Goal: Task Accomplishment & Management: Manage account settings

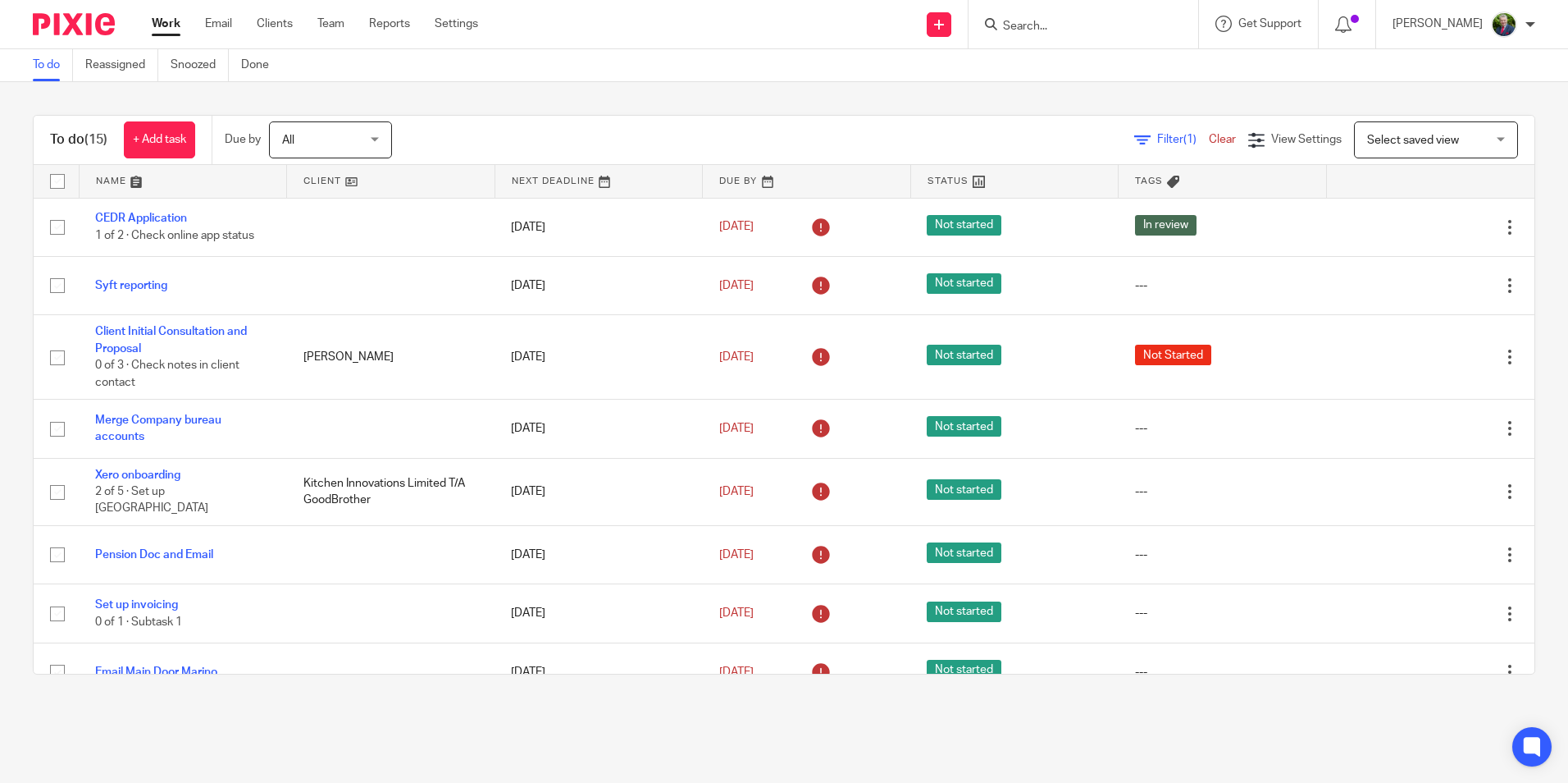
click at [16, 341] on div "To do (15) + Add task Due by All All [DATE] [DATE] This week Next week This mon…" at bounding box center [784, 395] width 1568 height 625
click at [218, 25] on link "Email" at bounding box center [218, 23] width 27 height 16
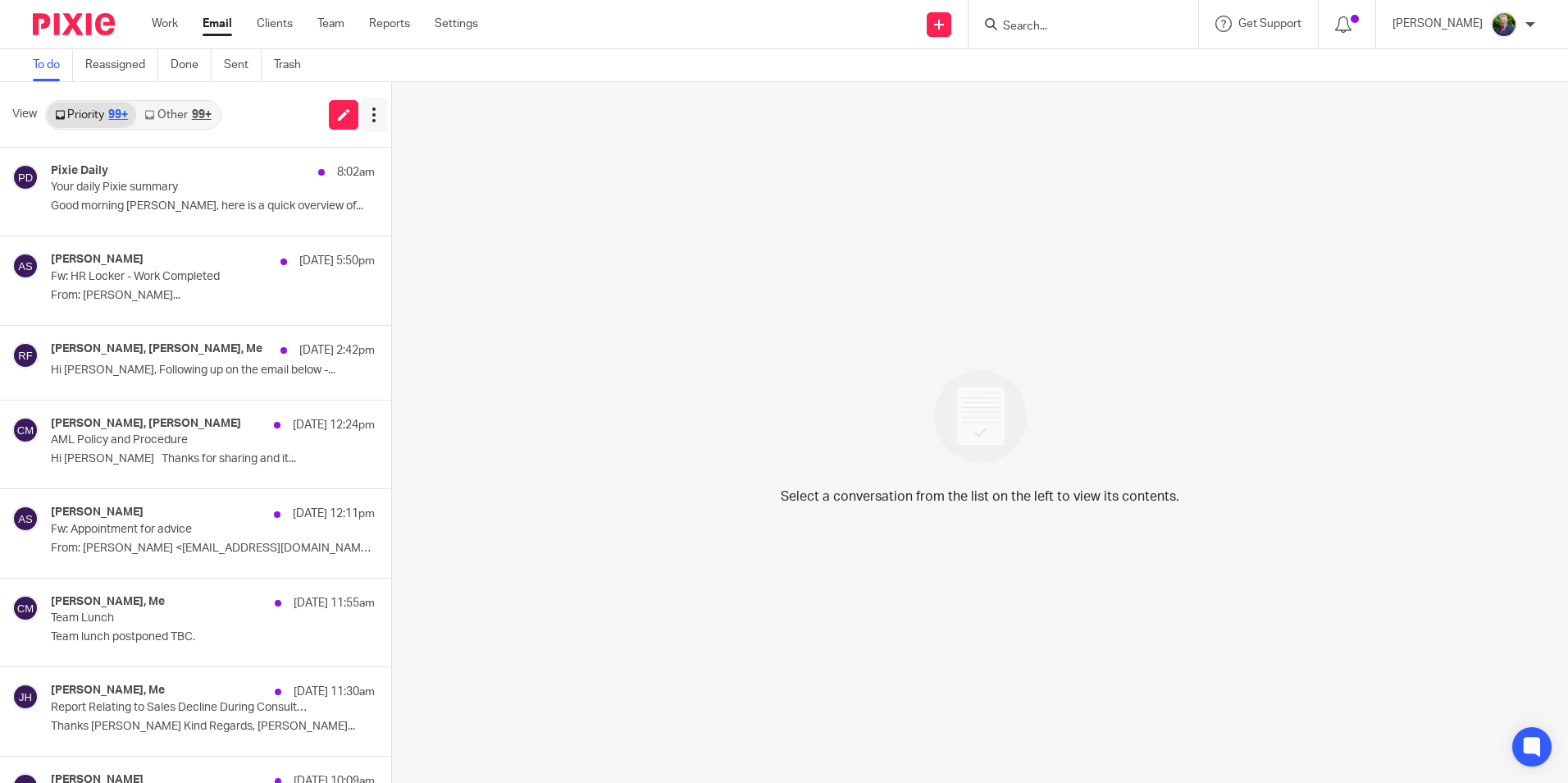
click at [368, 108] on icon at bounding box center [373, 115] width 16 height 16
click at [185, 115] on link "Other 99+" at bounding box center [177, 115] width 83 height 26
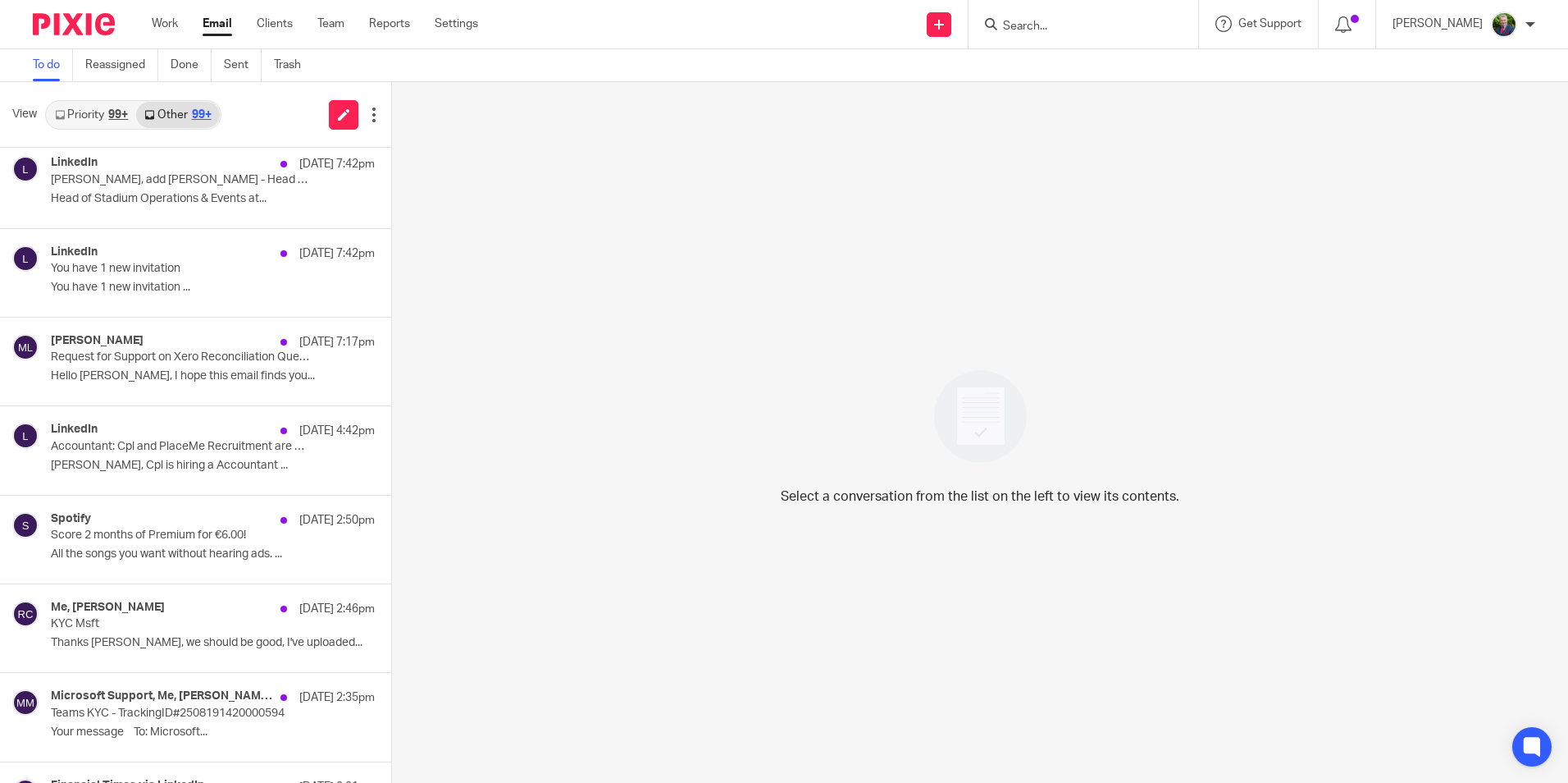
scroll to position [574, 0]
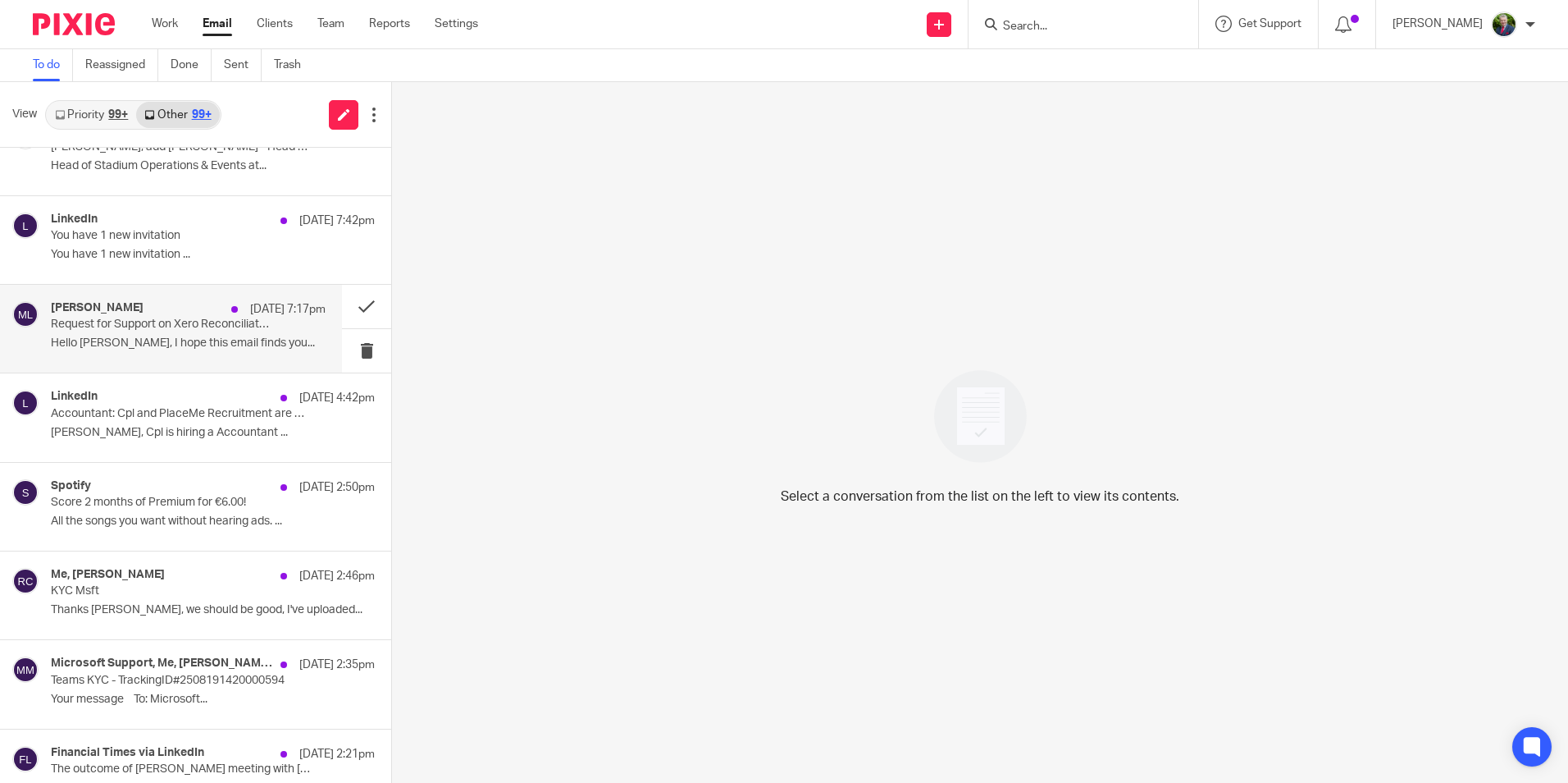
click at [167, 319] on p "Request for Support on Xero Reconciliation Questions" at bounding box center [160, 324] width 219 height 14
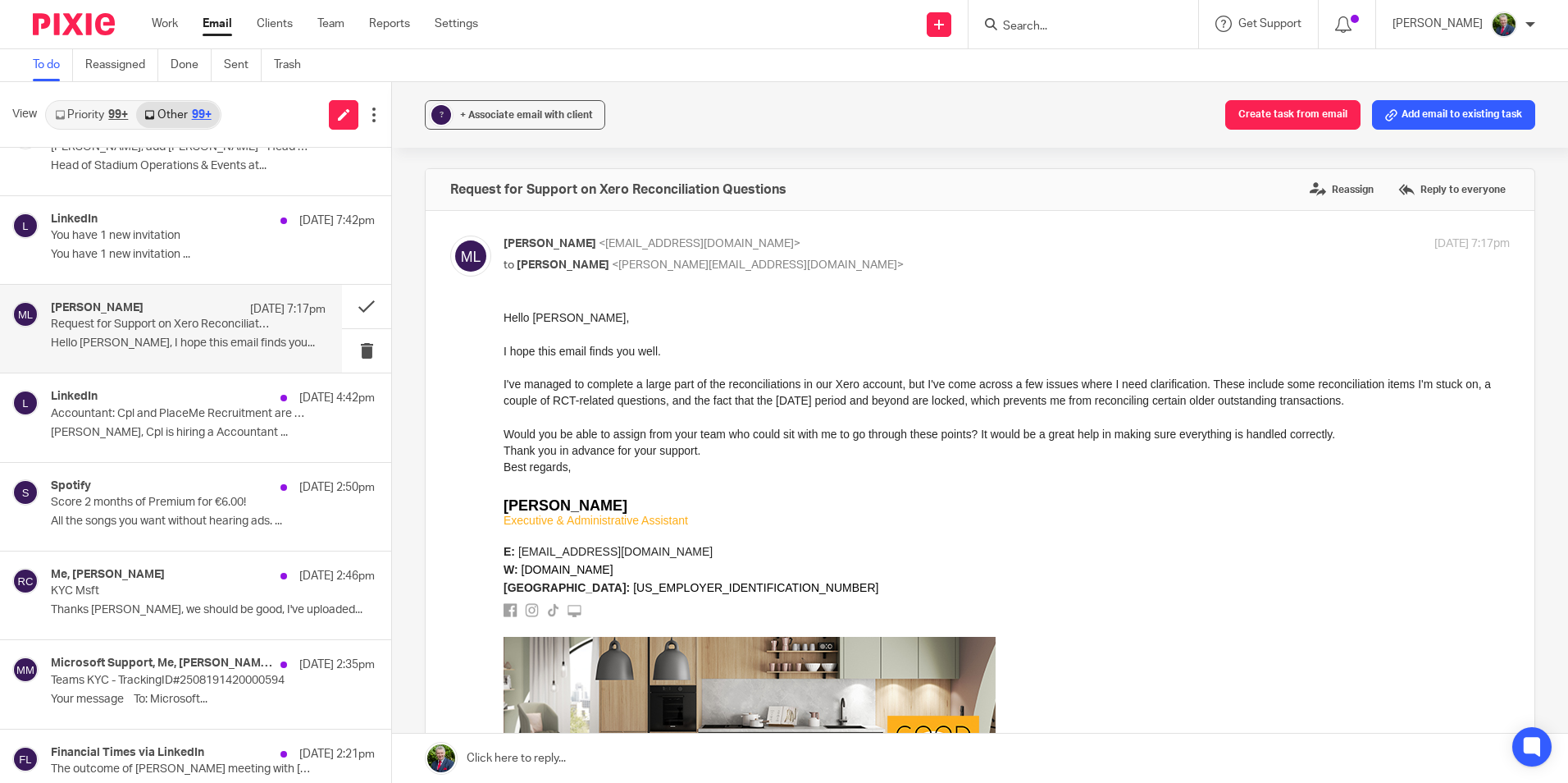
scroll to position [0, 0]
click at [1058, 24] on input "Search" at bounding box center [1075, 27] width 148 height 14
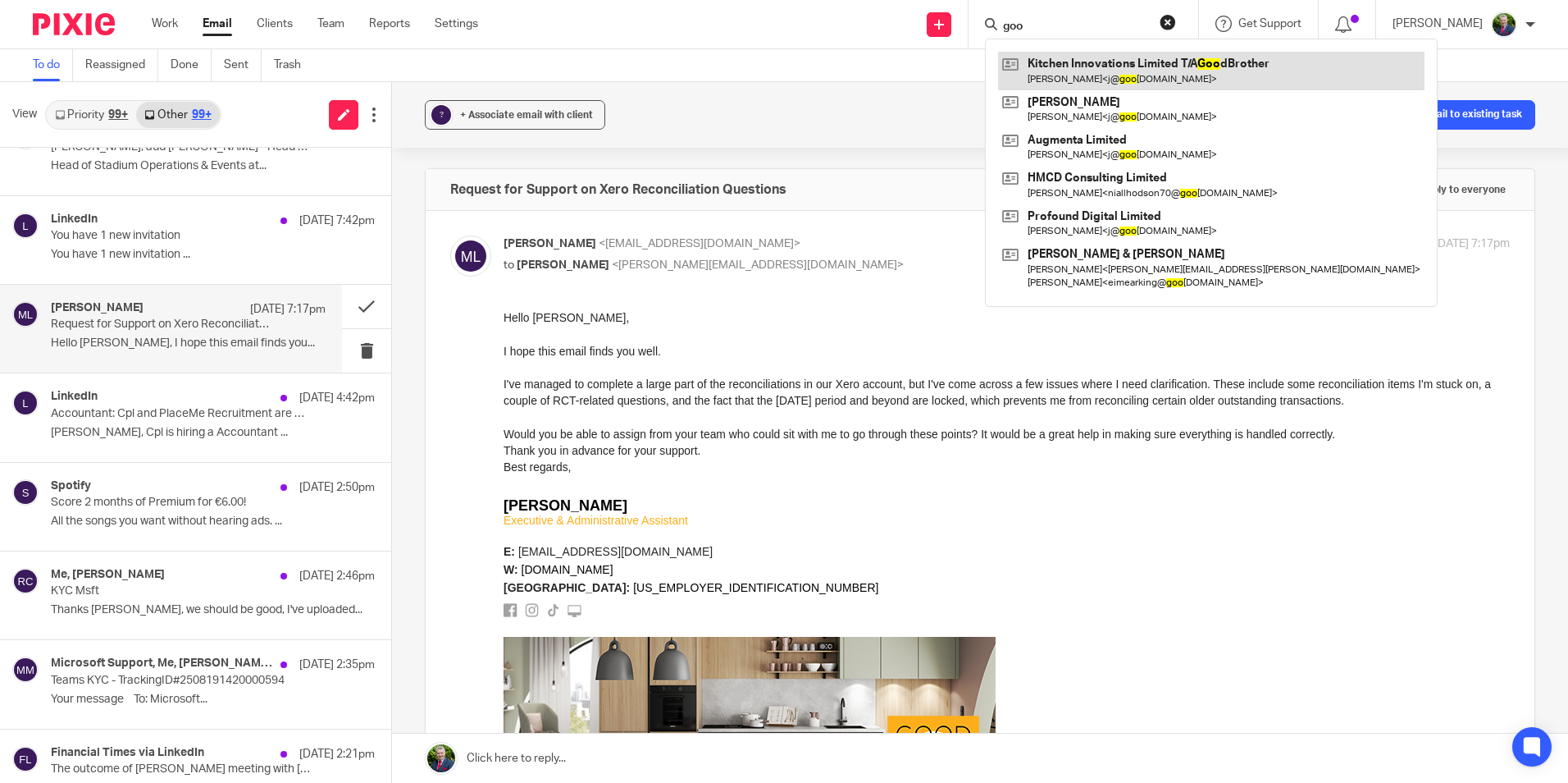
type input "goo"
click at [1148, 82] on link at bounding box center [1212, 71] width 426 height 38
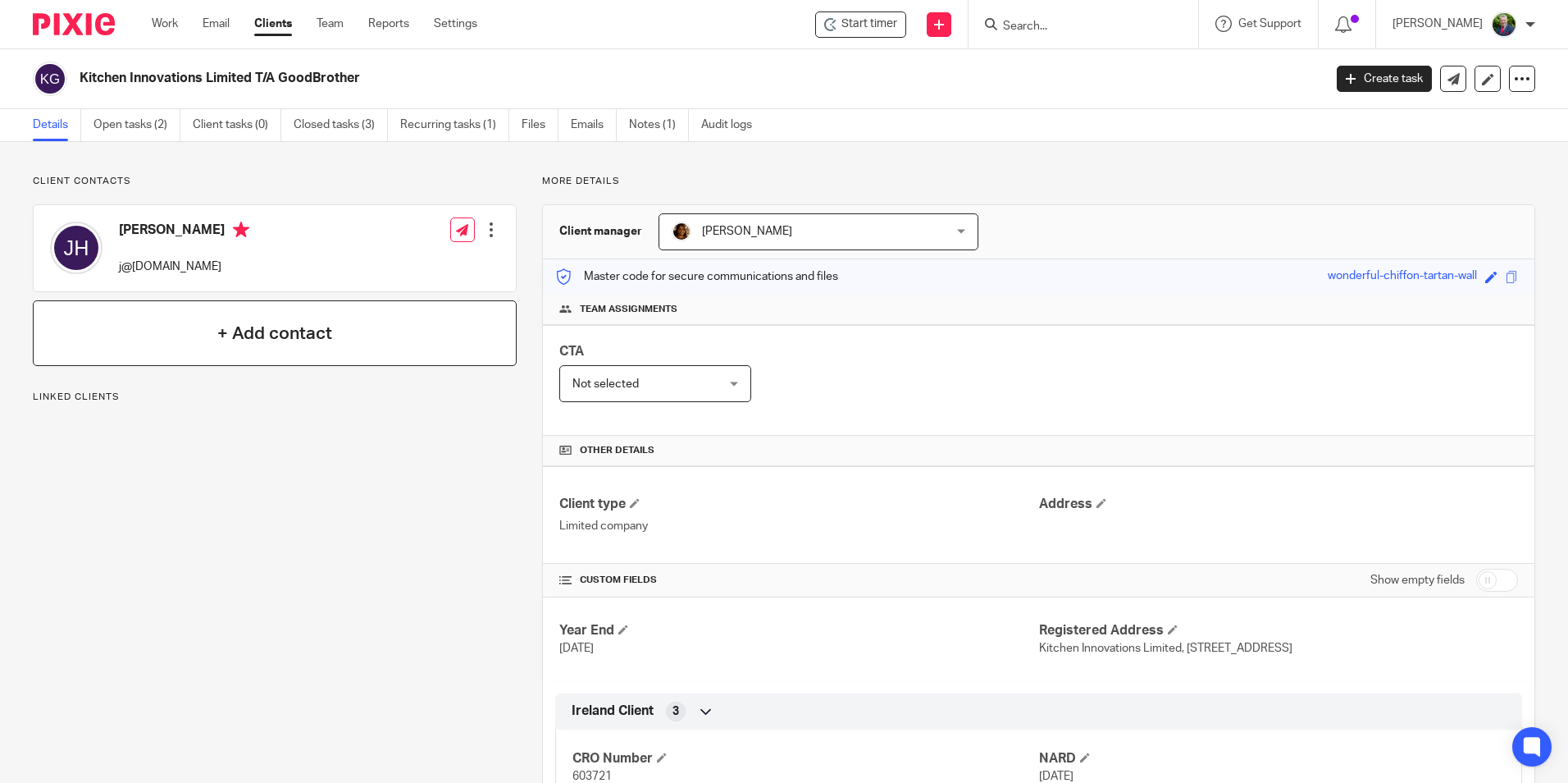
click at [282, 323] on h4 "+ Add contact" at bounding box center [275, 333] width 115 height 25
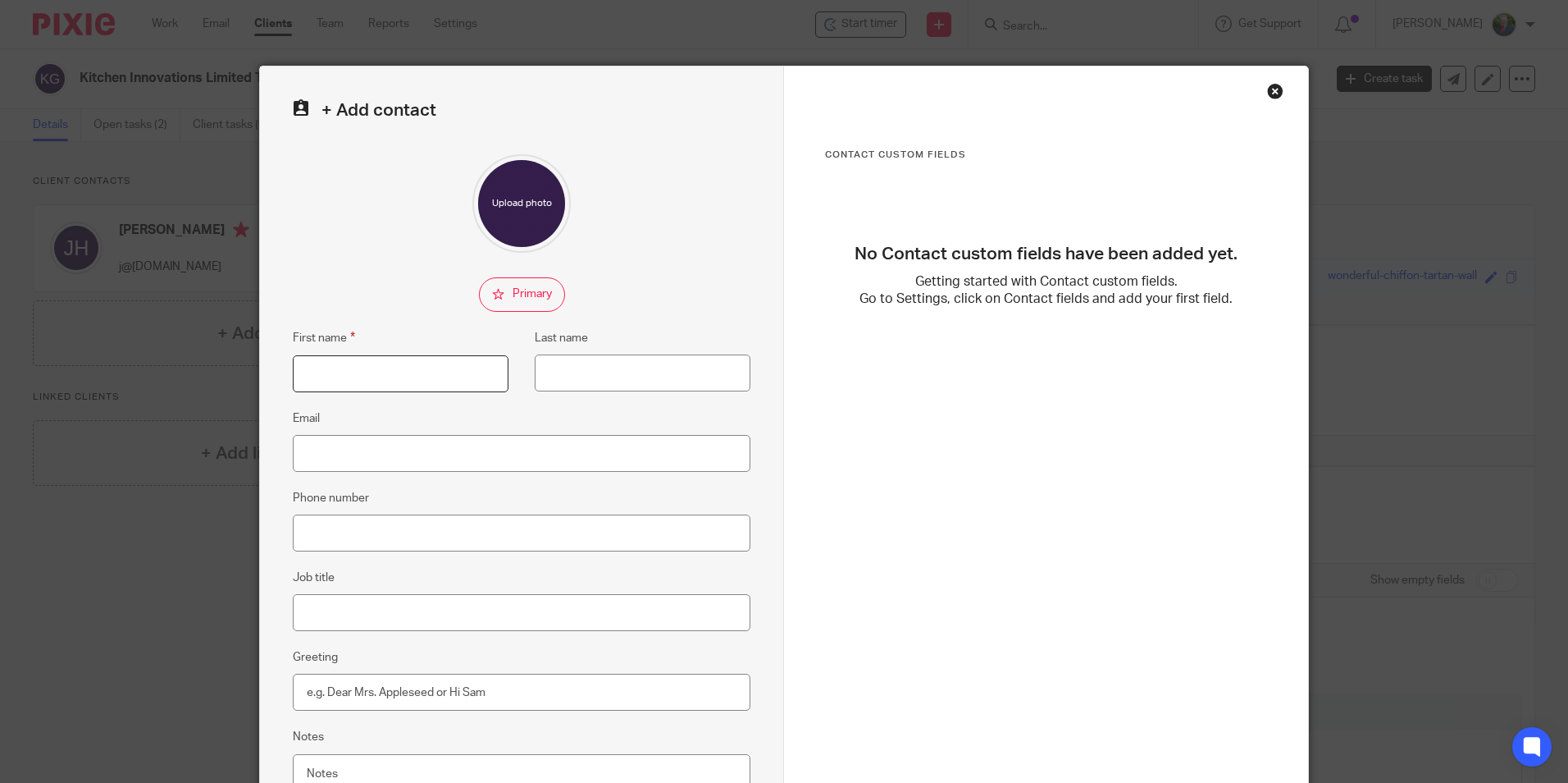
click at [360, 374] on input "First name" at bounding box center [400, 374] width 216 height 37
type input "Marichelle"
type input "Liceralde"
paste input "[EMAIL_ADDRESS][DOMAIN_NAME]"
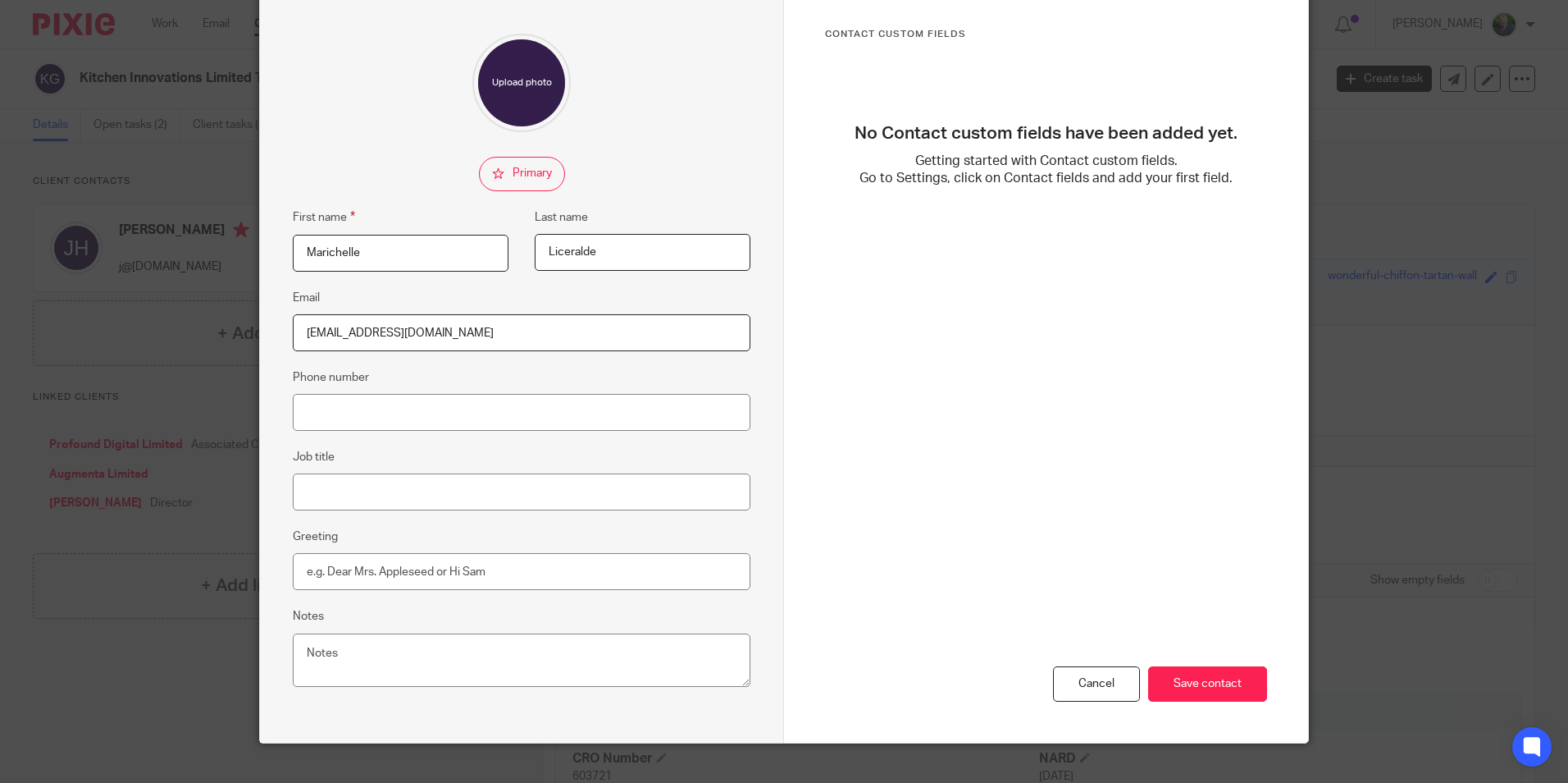
scroll to position [147, 0]
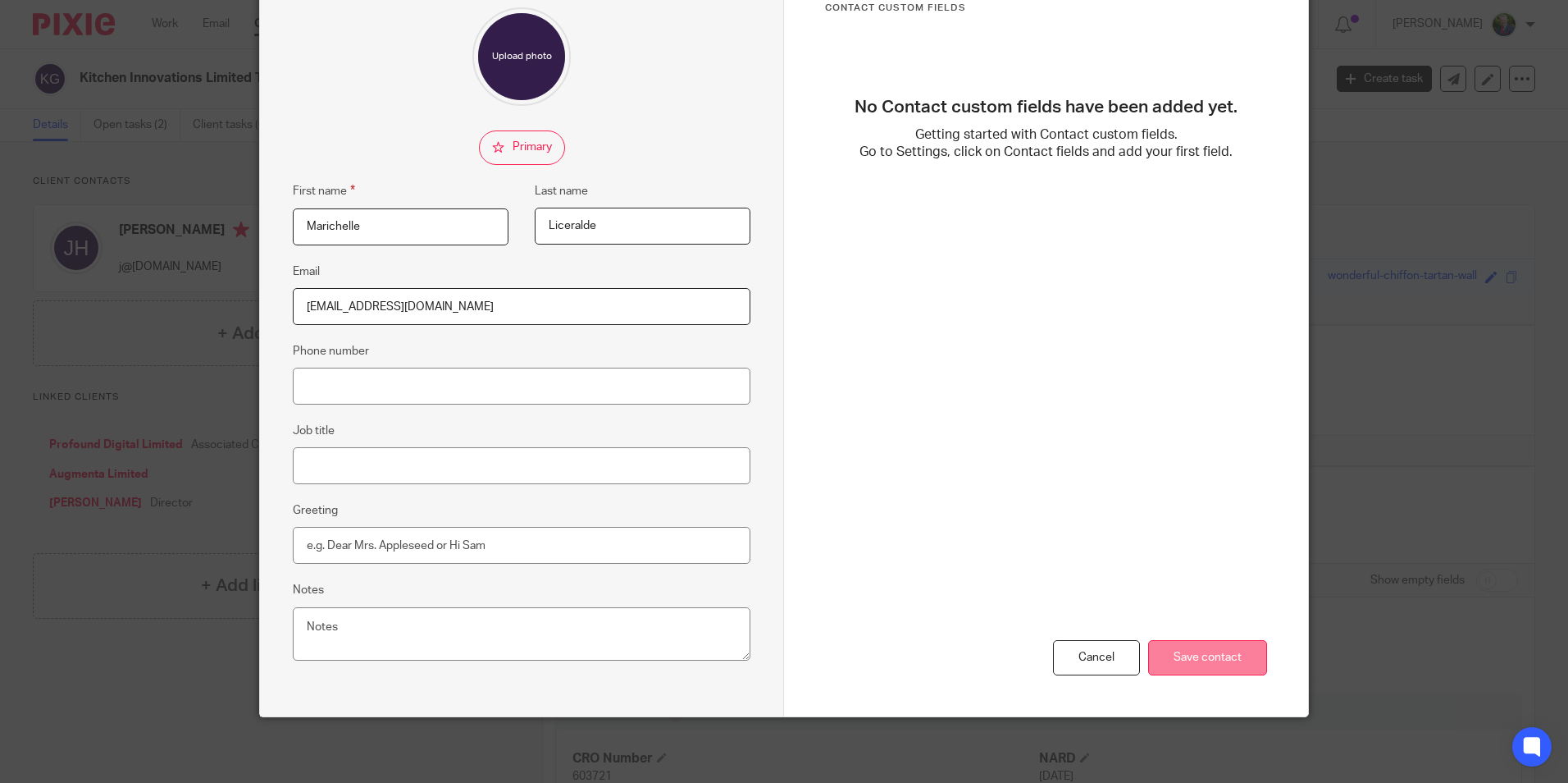
type input "[EMAIL_ADDRESS][DOMAIN_NAME]"
click at [1182, 650] on input "Save contact" at bounding box center [1207, 657] width 119 height 35
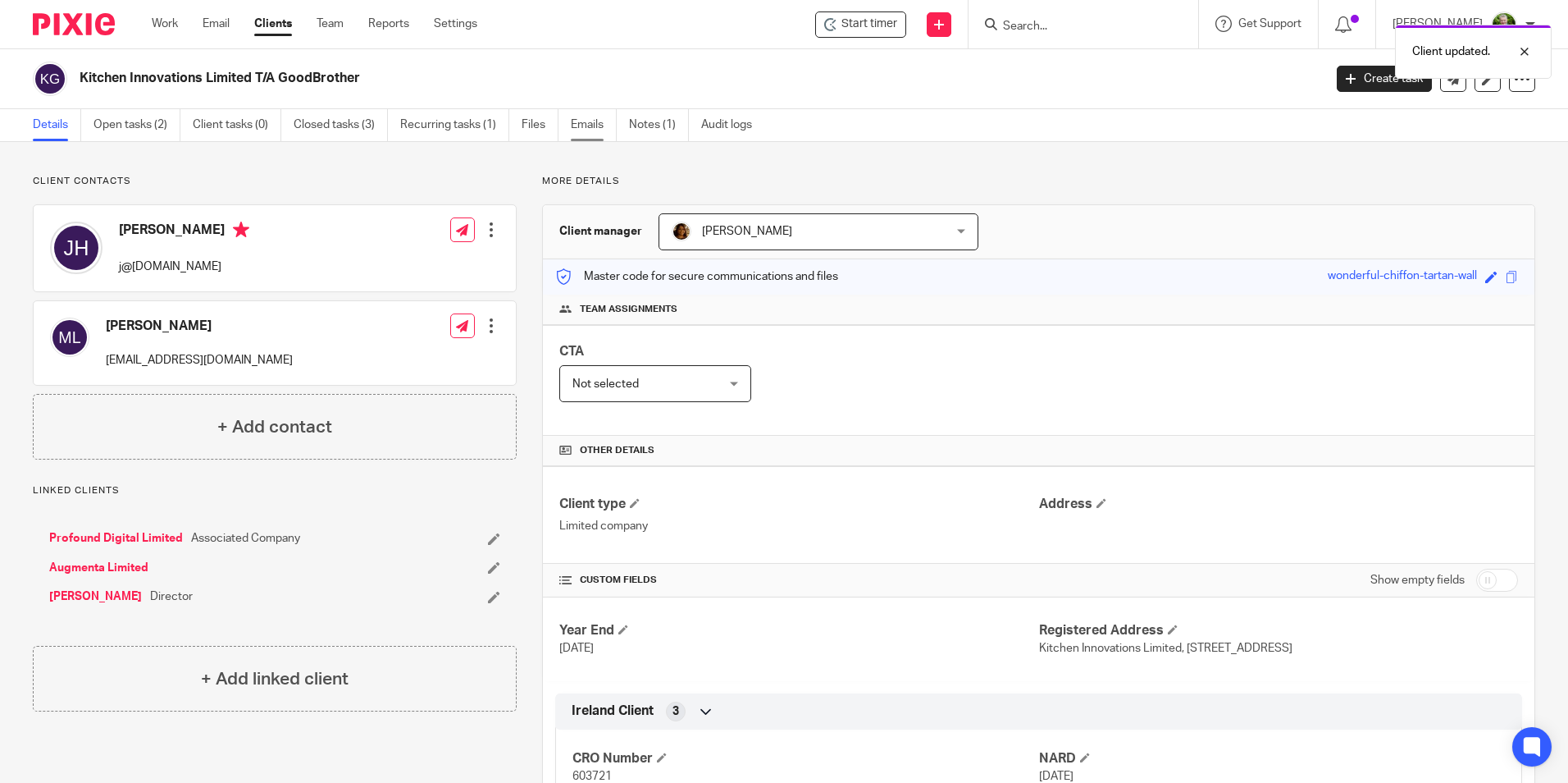
click at [595, 127] on link "Emails" at bounding box center [593, 125] width 46 height 32
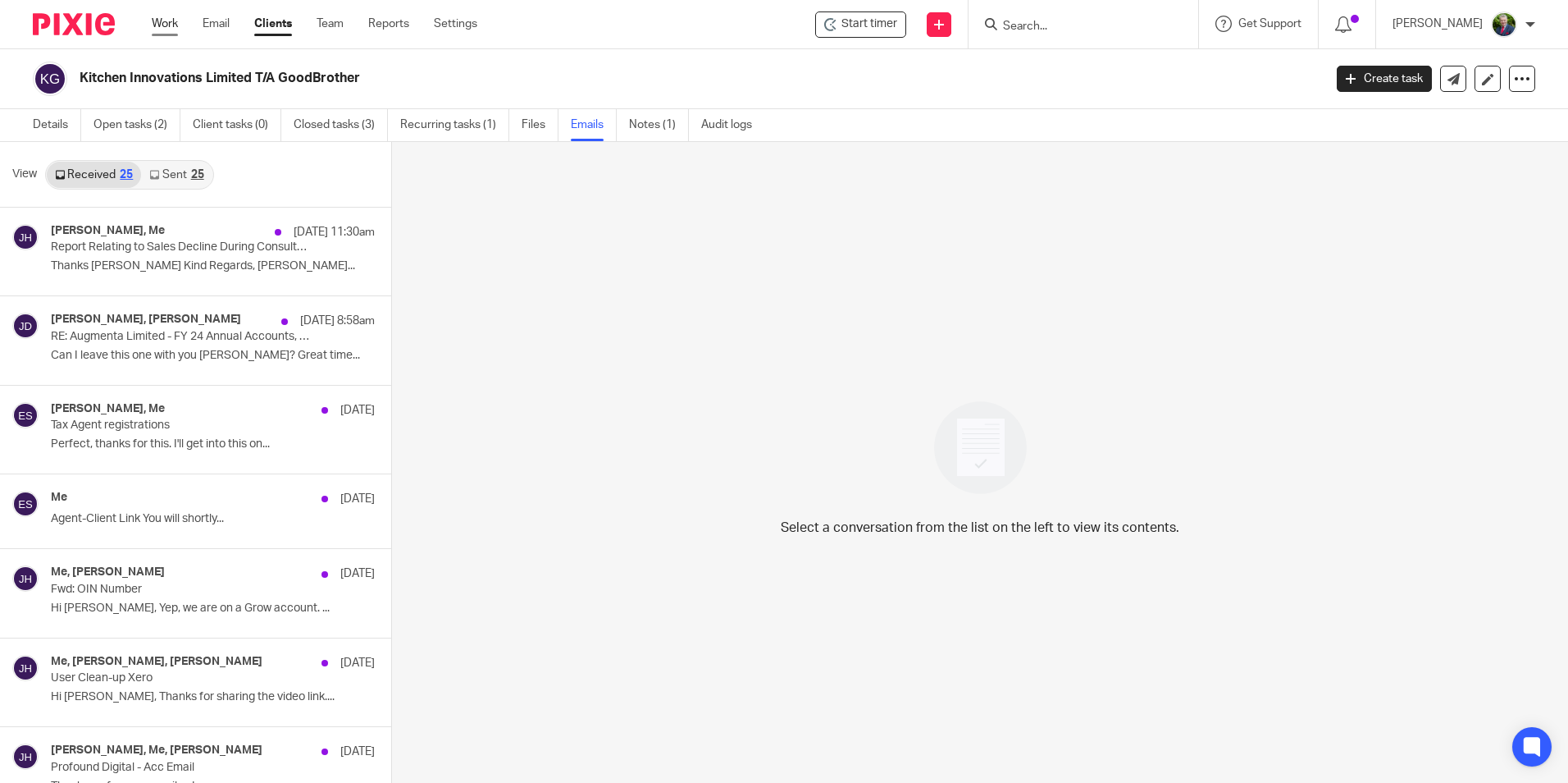
click at [159, 24] on link "Work" at bounding box center [164, 23] width 26 height 16
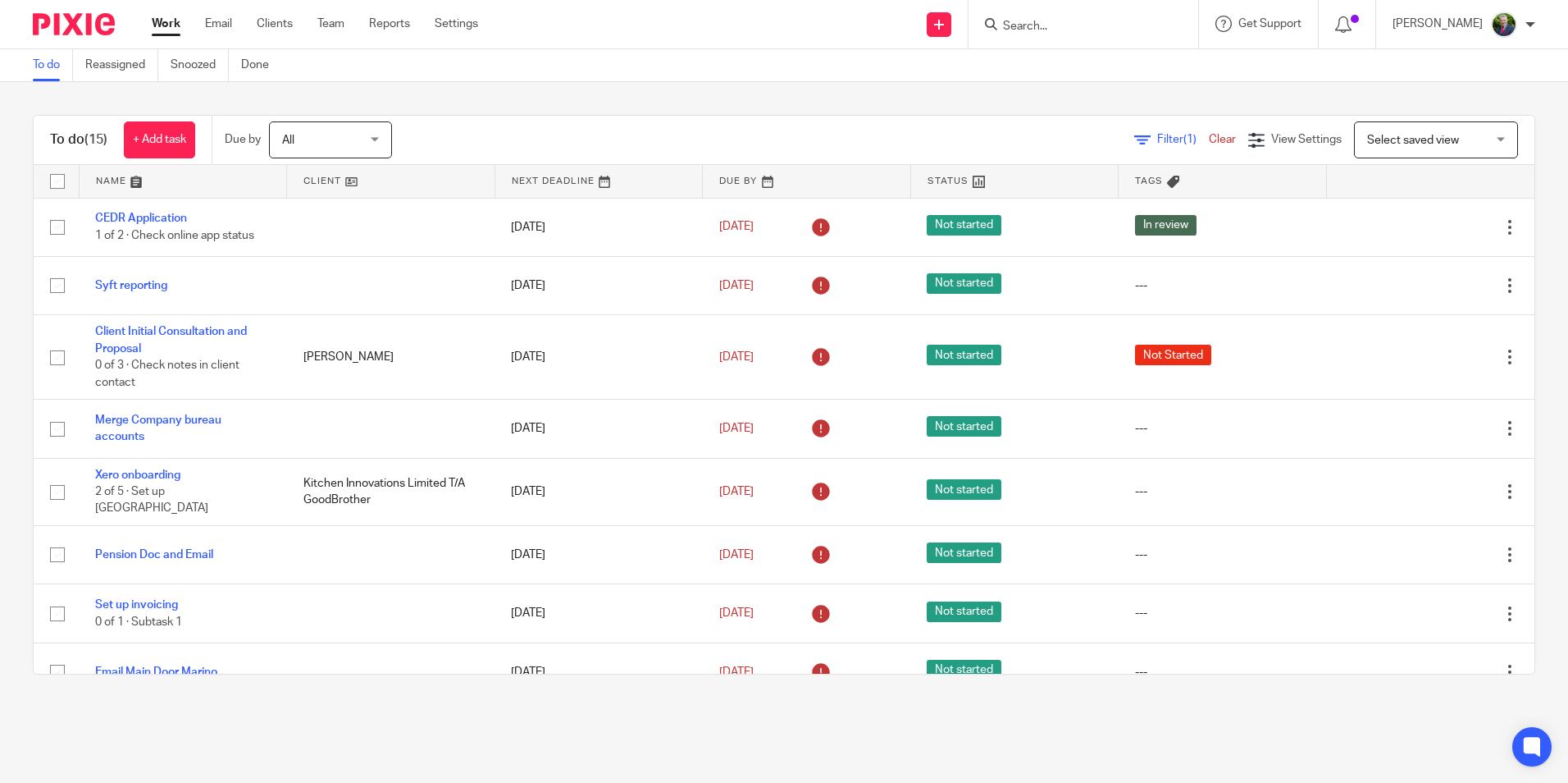
click at [218, 24] on link "Email" at bounding box center [218, 23] width 27 height 16
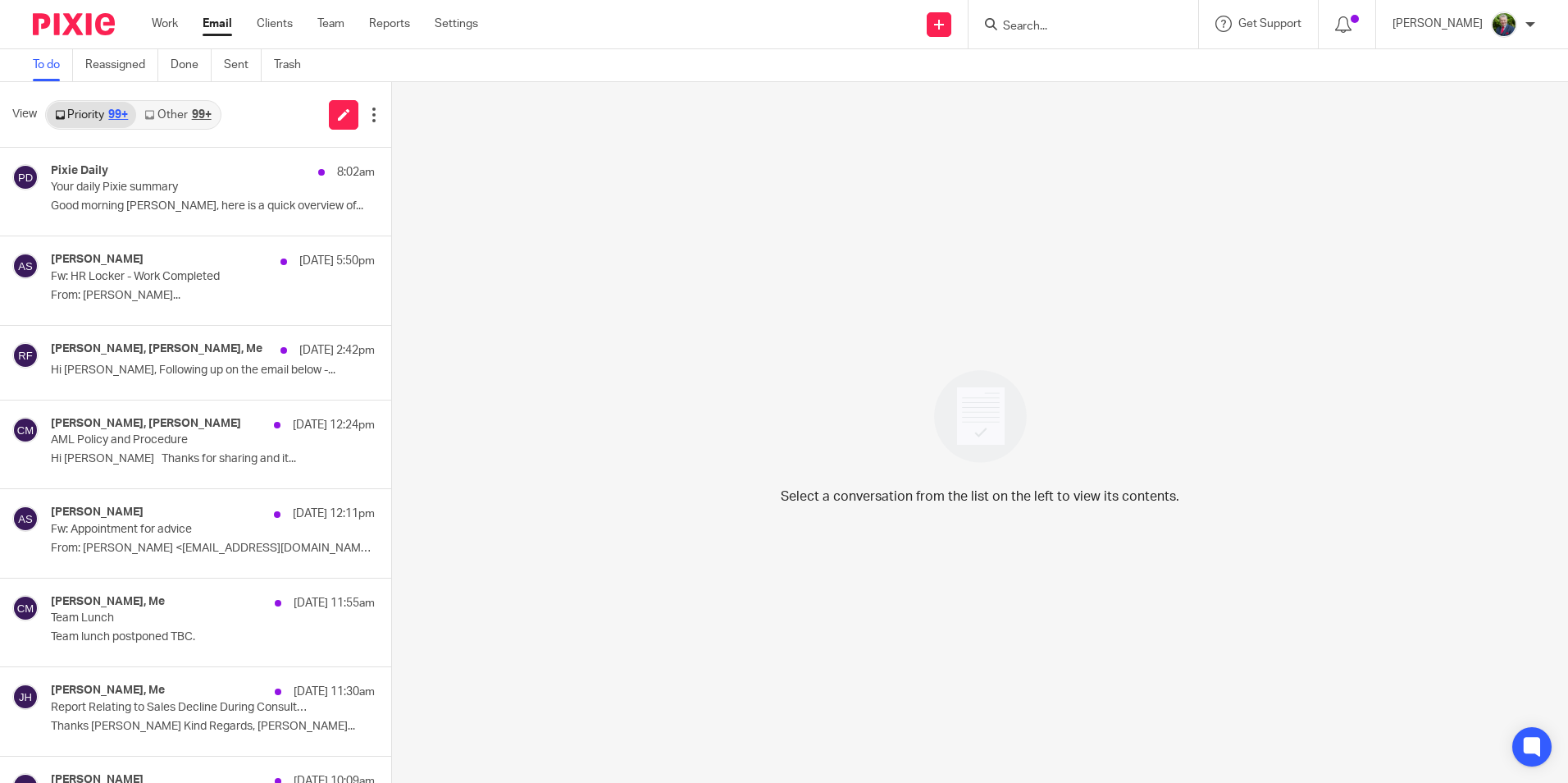
click at [181, 115] on link "Other 99+" at bounding box center [177, 115] width 83 height 26
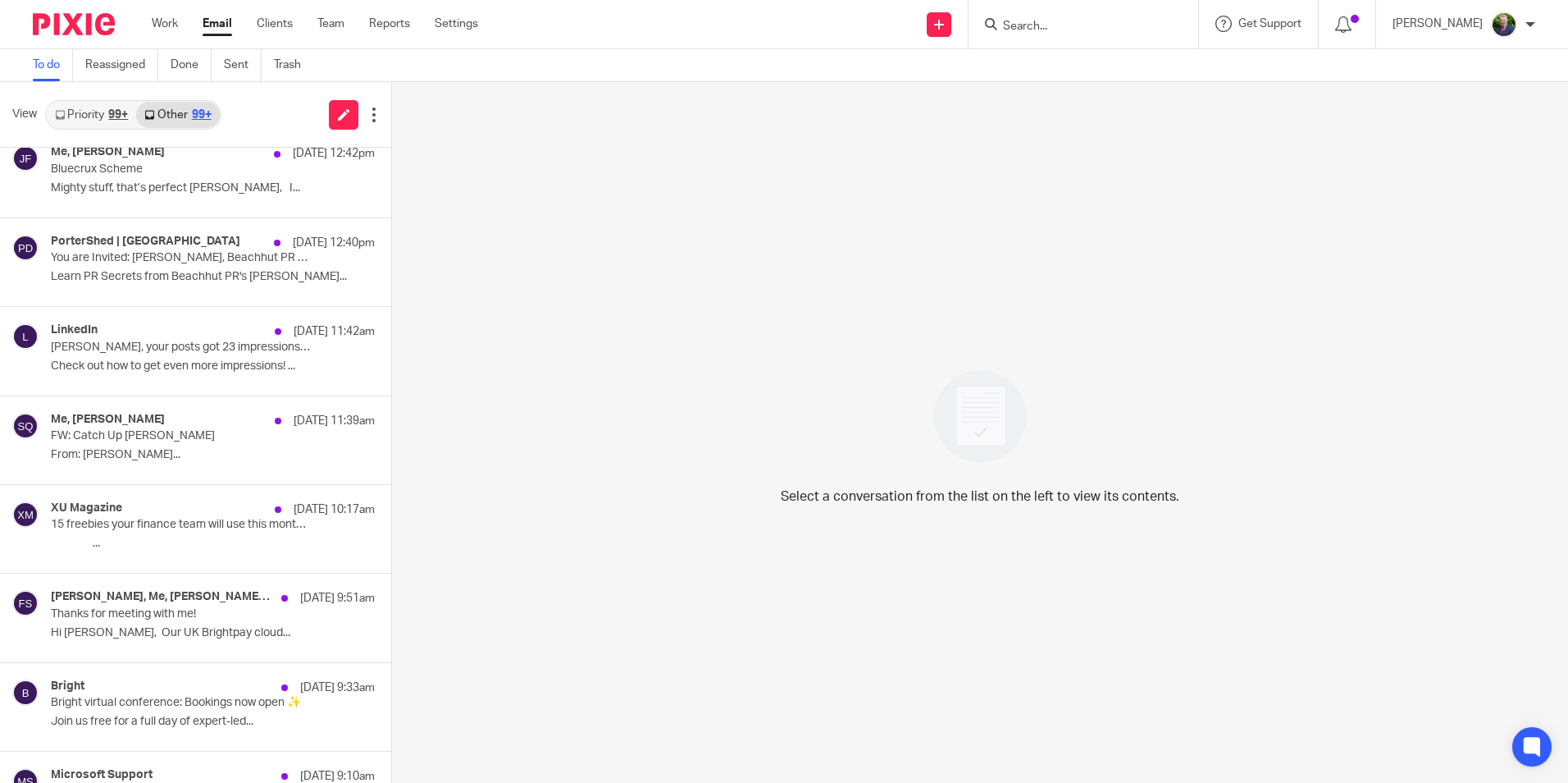
scroll to position [1641, 0]
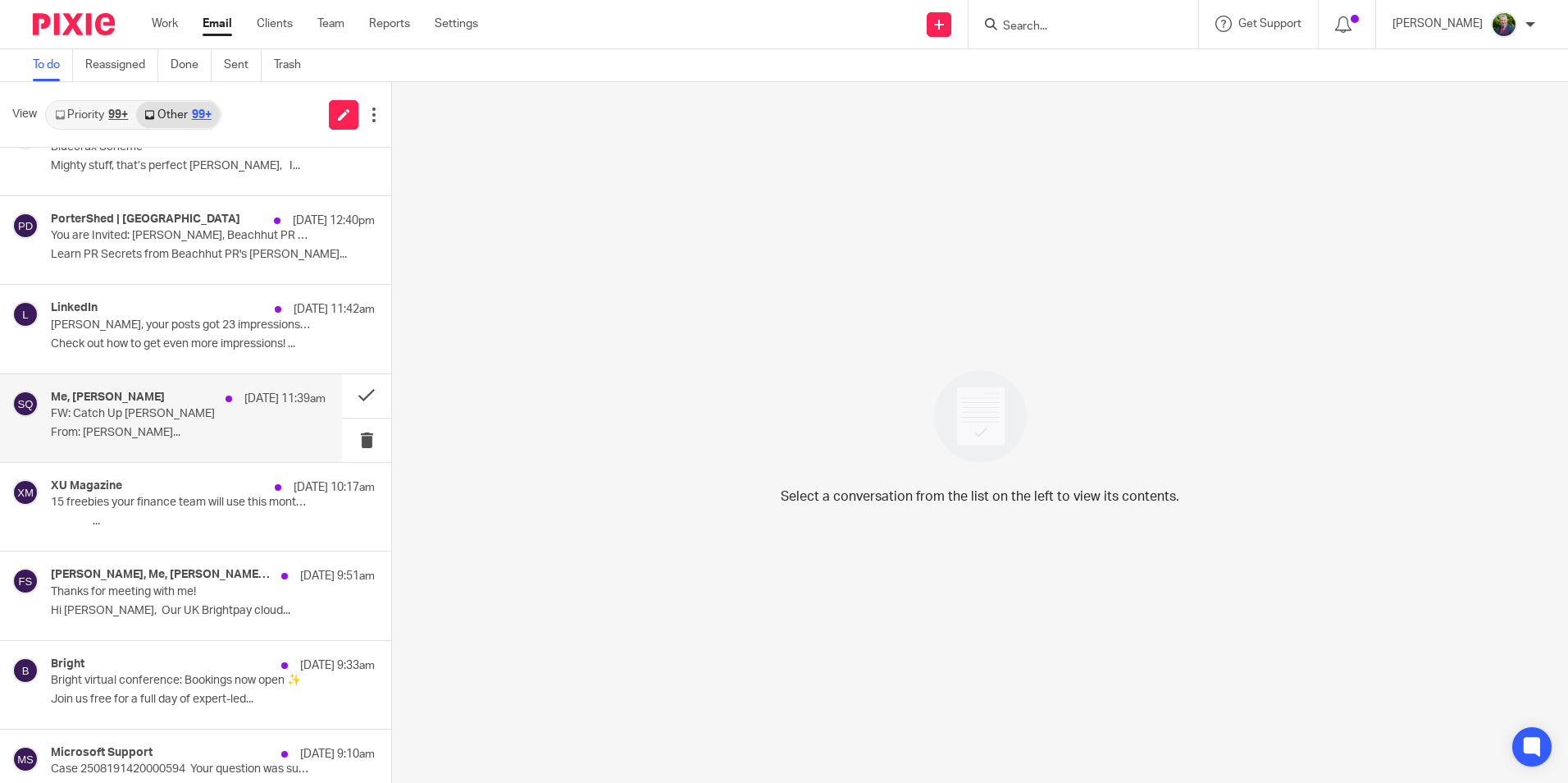
click at [171, 415] on p "FW: Catch Up Lenihan Laheen" at bounding box center [160, 414] width 219 height 14
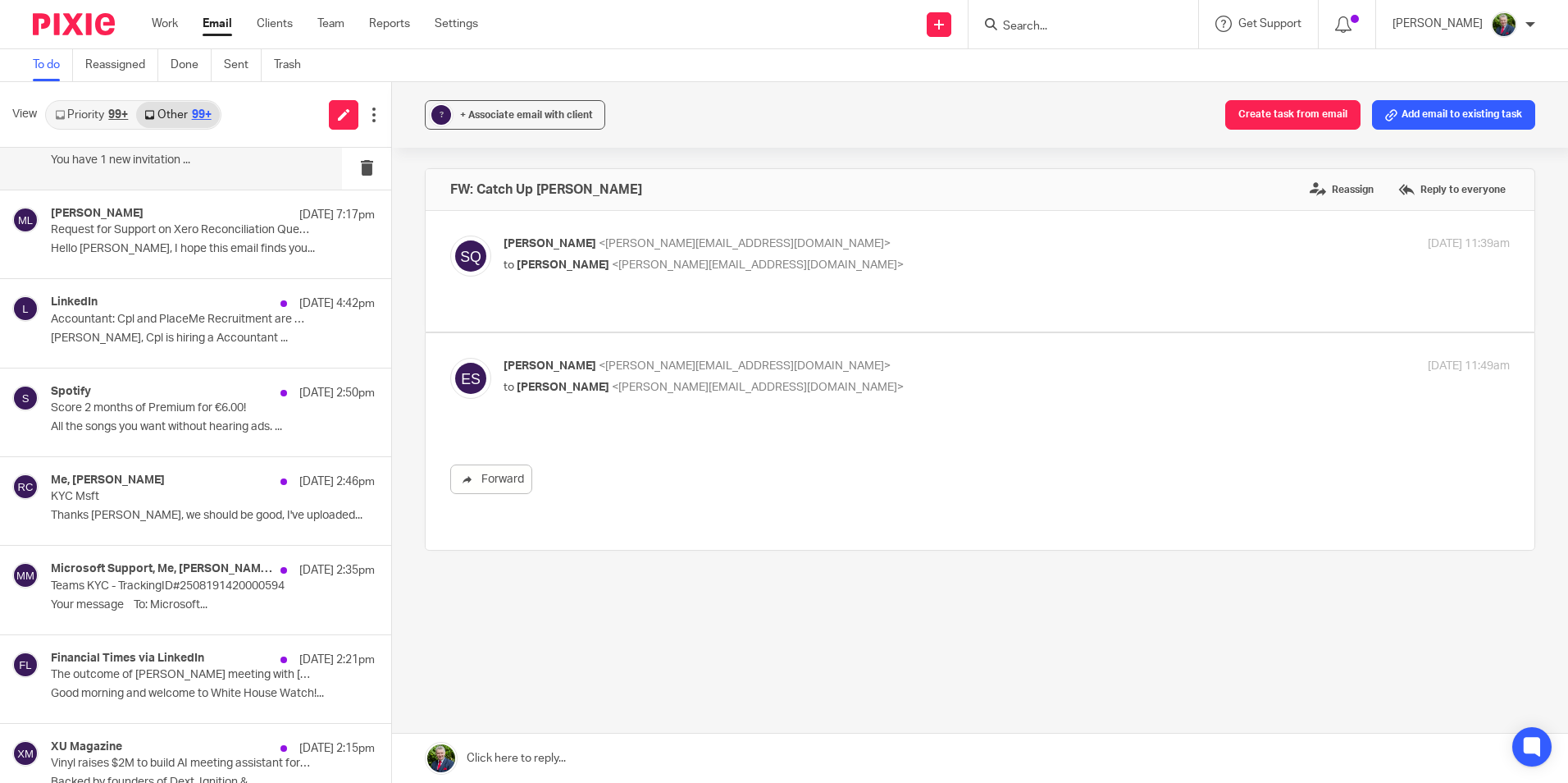
scroll to position [657, 0]
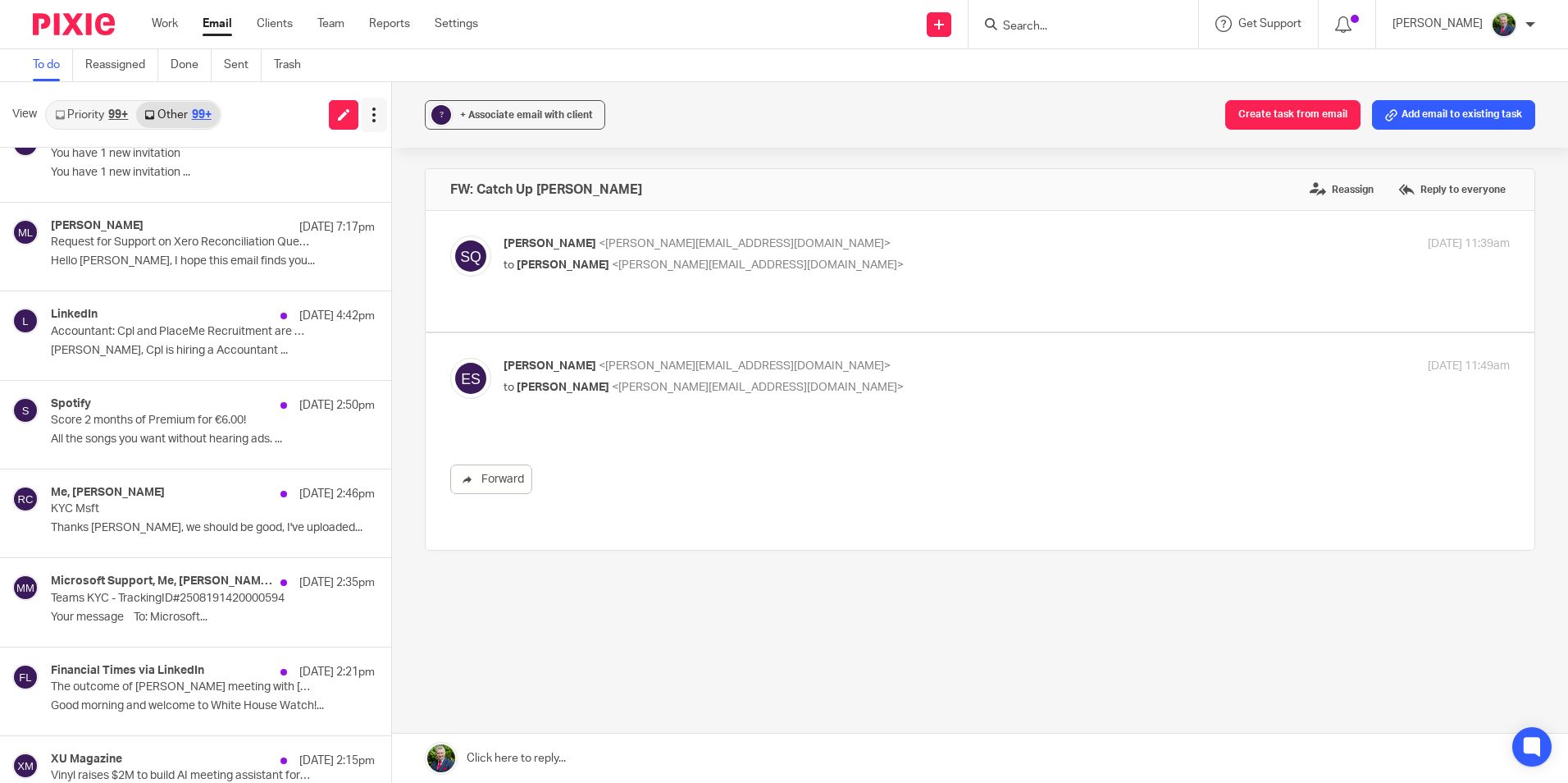
click at [374, 112] on icon at bounding box center [373, 115] width 16 height 16
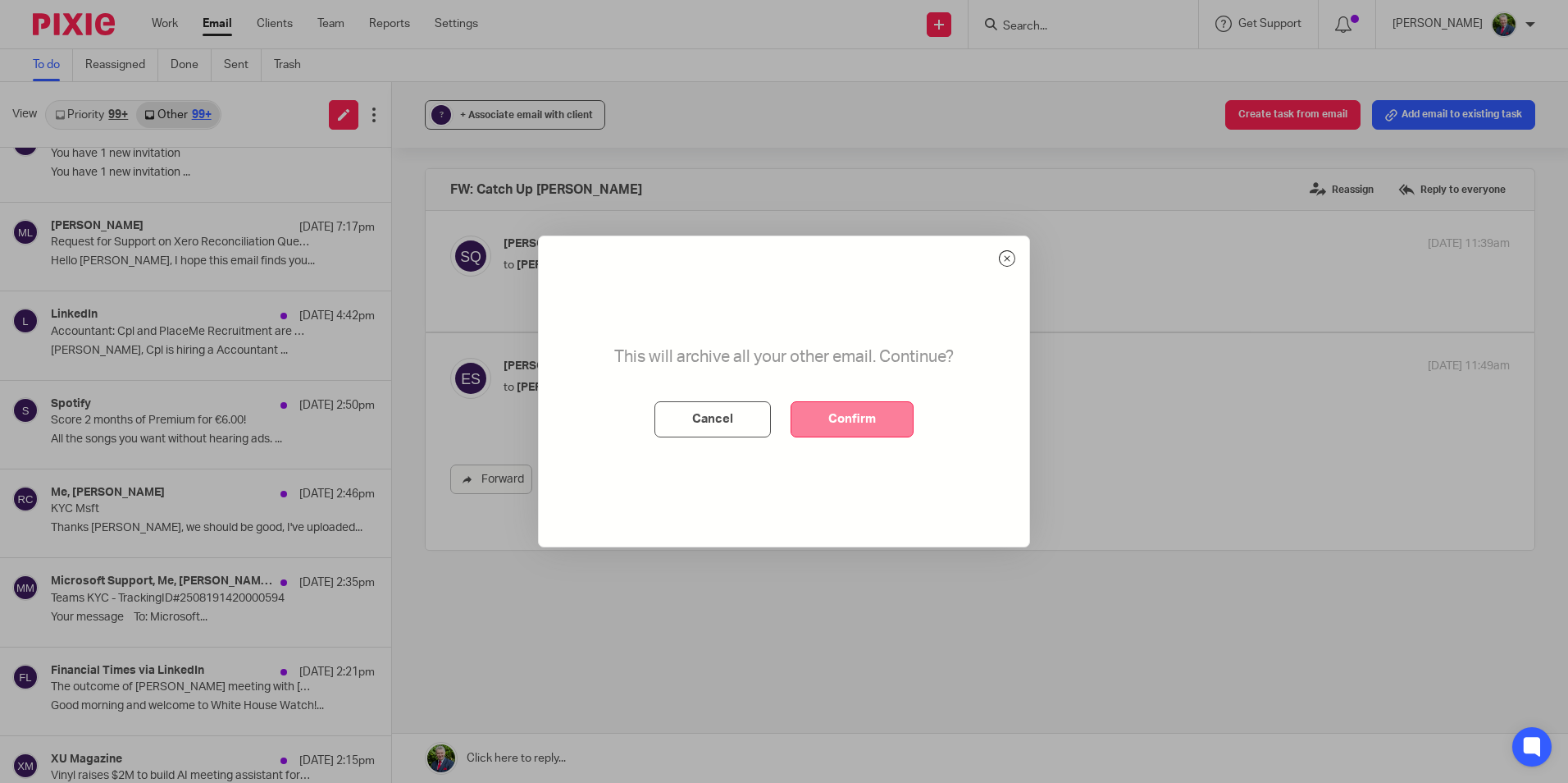
click at [861, 419] on button "Confirm" at bounding box center [852, 419] width 123 height 36
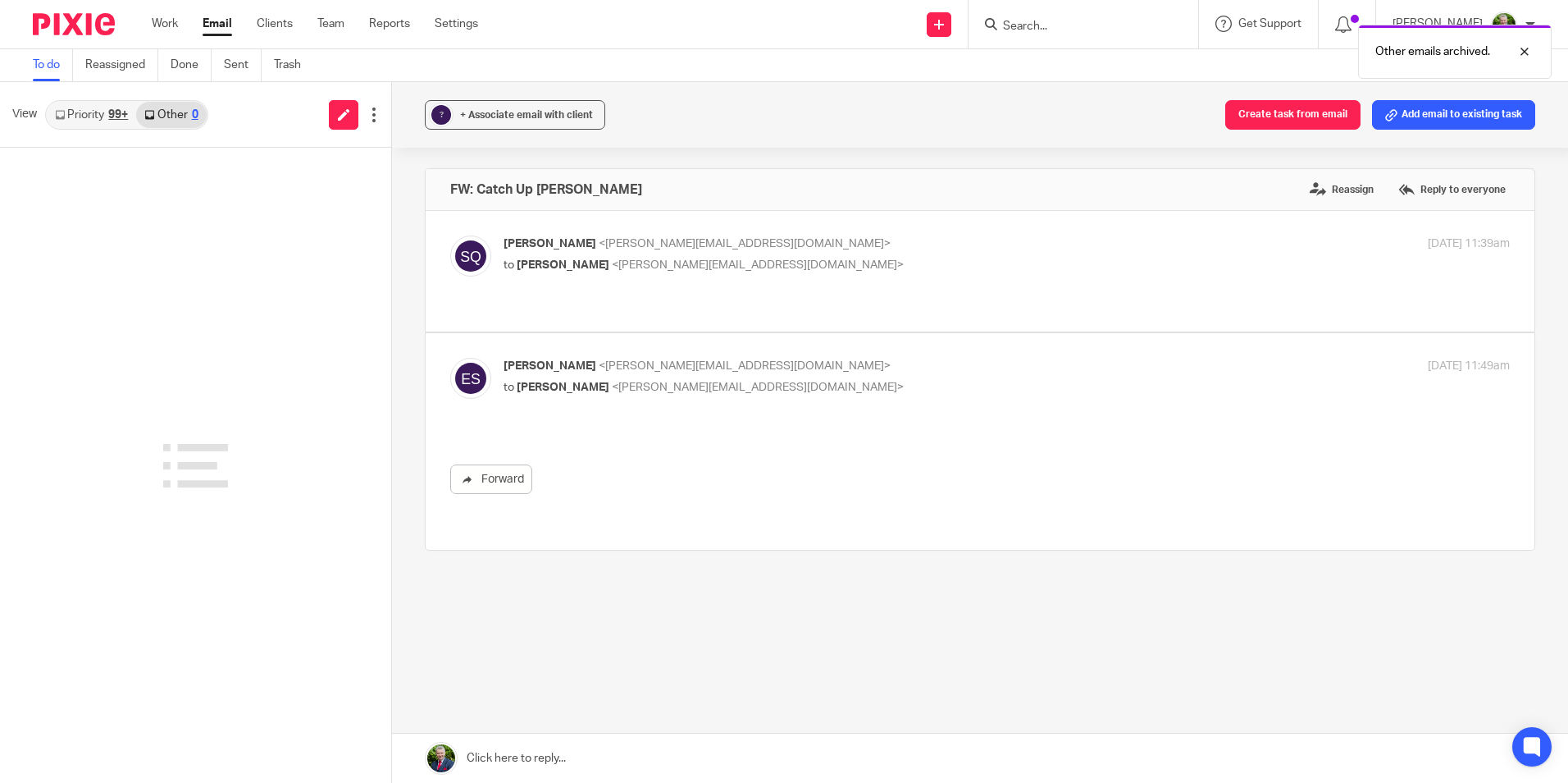
scroll to position [0, 0]
click at [98, 116] on link "Priority 99+" at bounding box center [91, 115] width 90 height 26
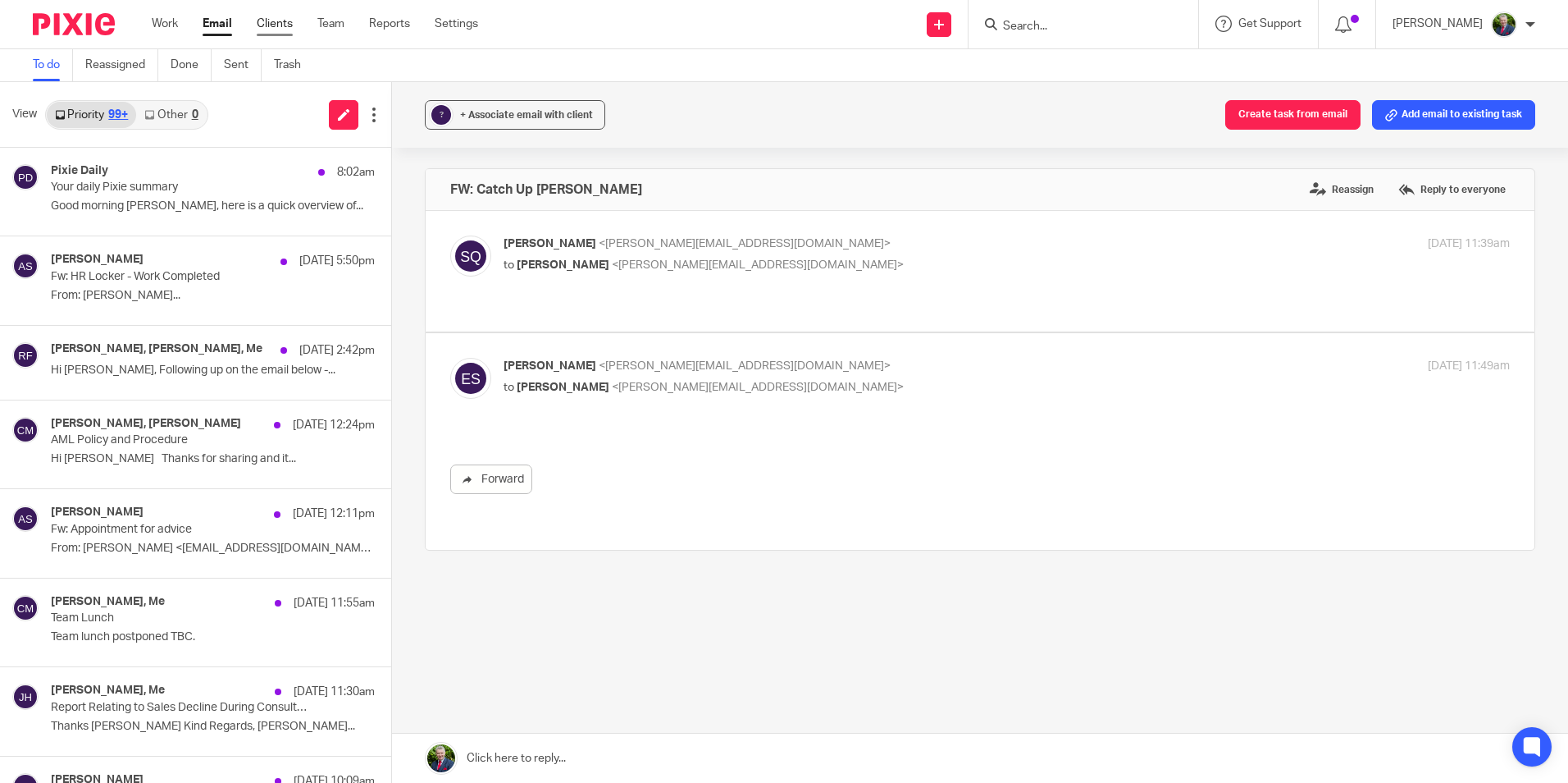
click at [270, 24] on link "Clients" at bounding box center [275, 23] width 36 height 16
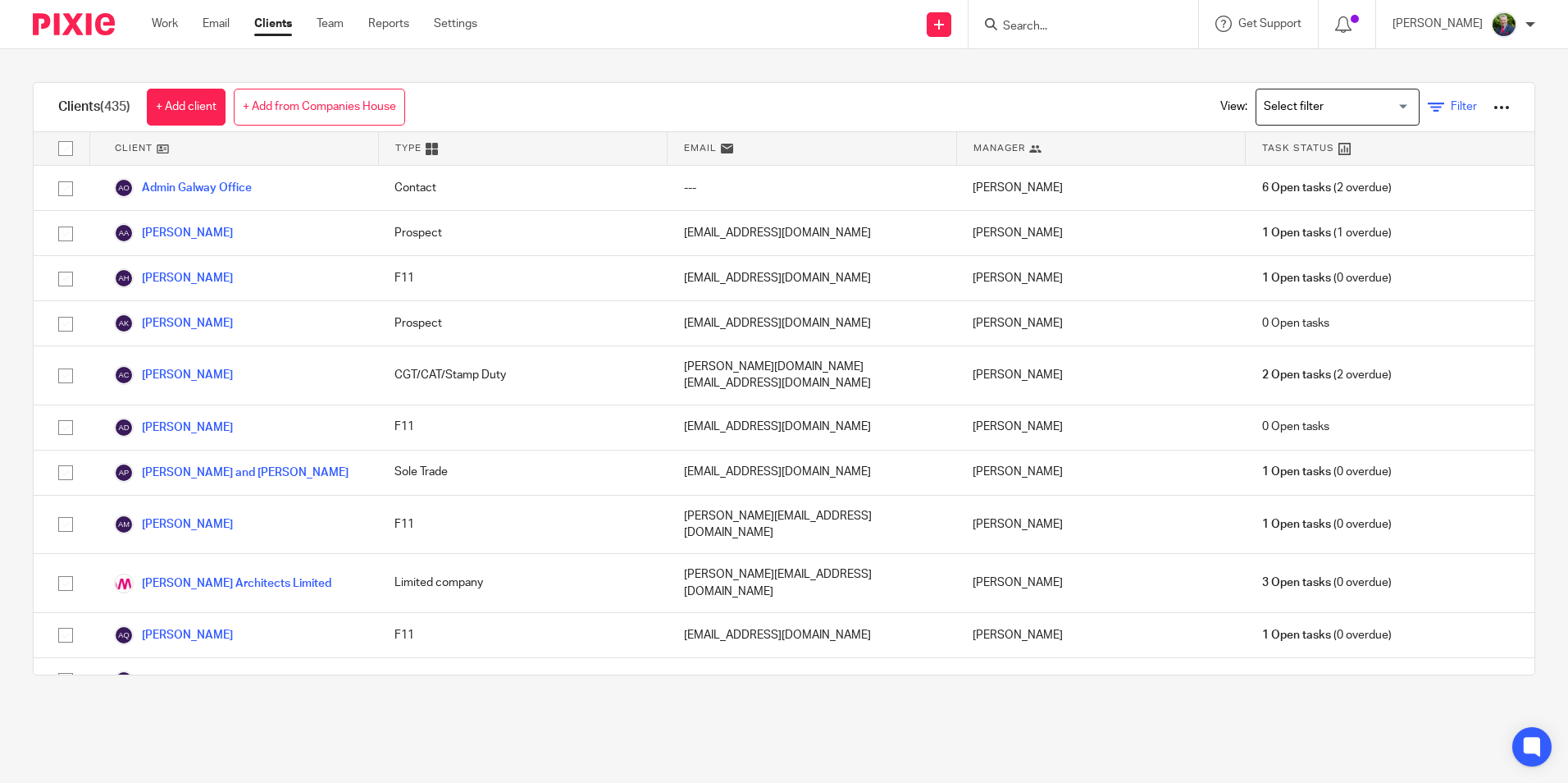
click at [1451, 101] on span "Filter" at bounding box center [1463, 107] width 26 height 12
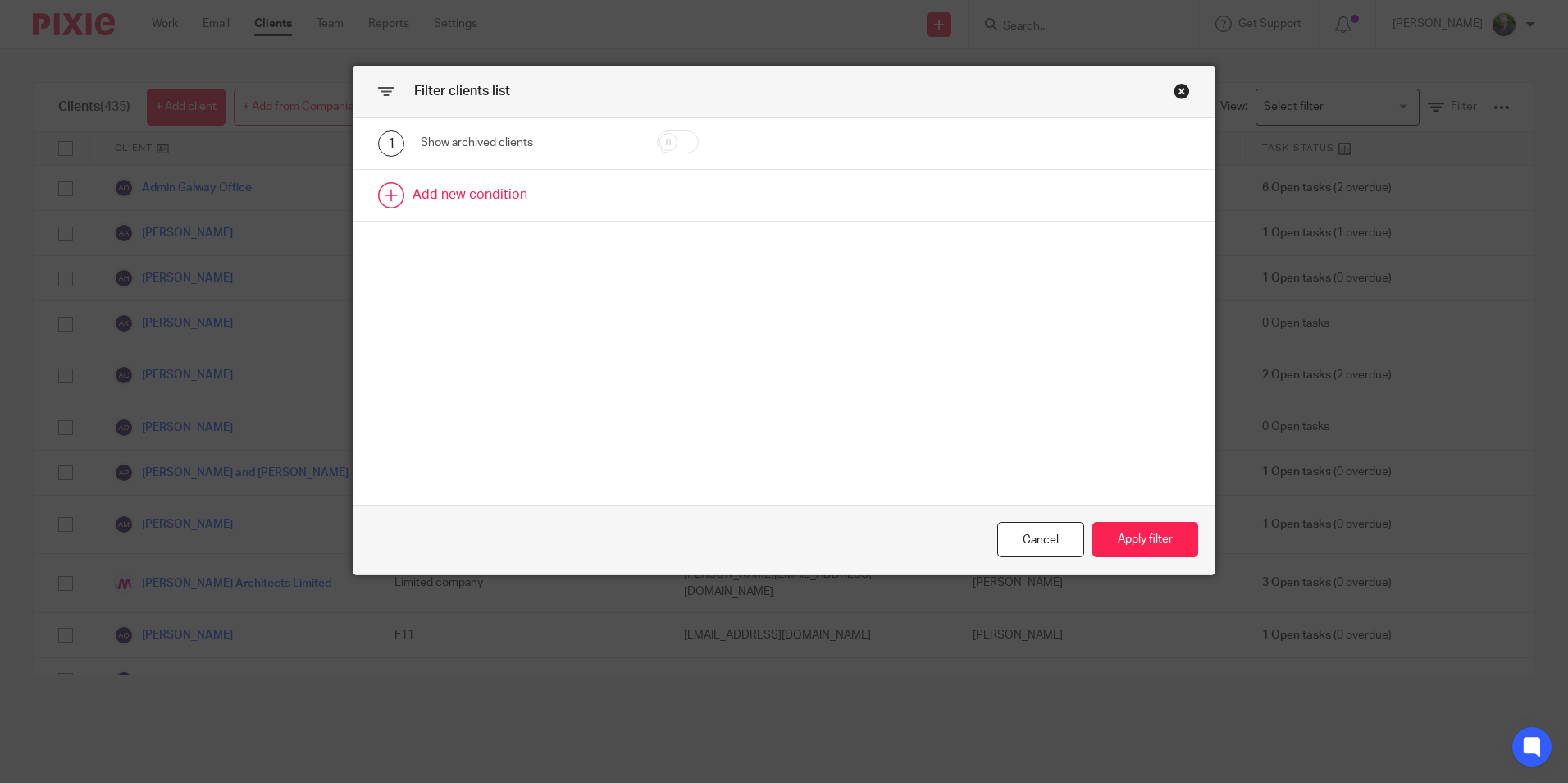
click at [500, 185] on link at bounding box center [784, 195] width 861 height 51
click at [601, 195] on div "Field" at bounding box center [526, 200] width 210 height 37
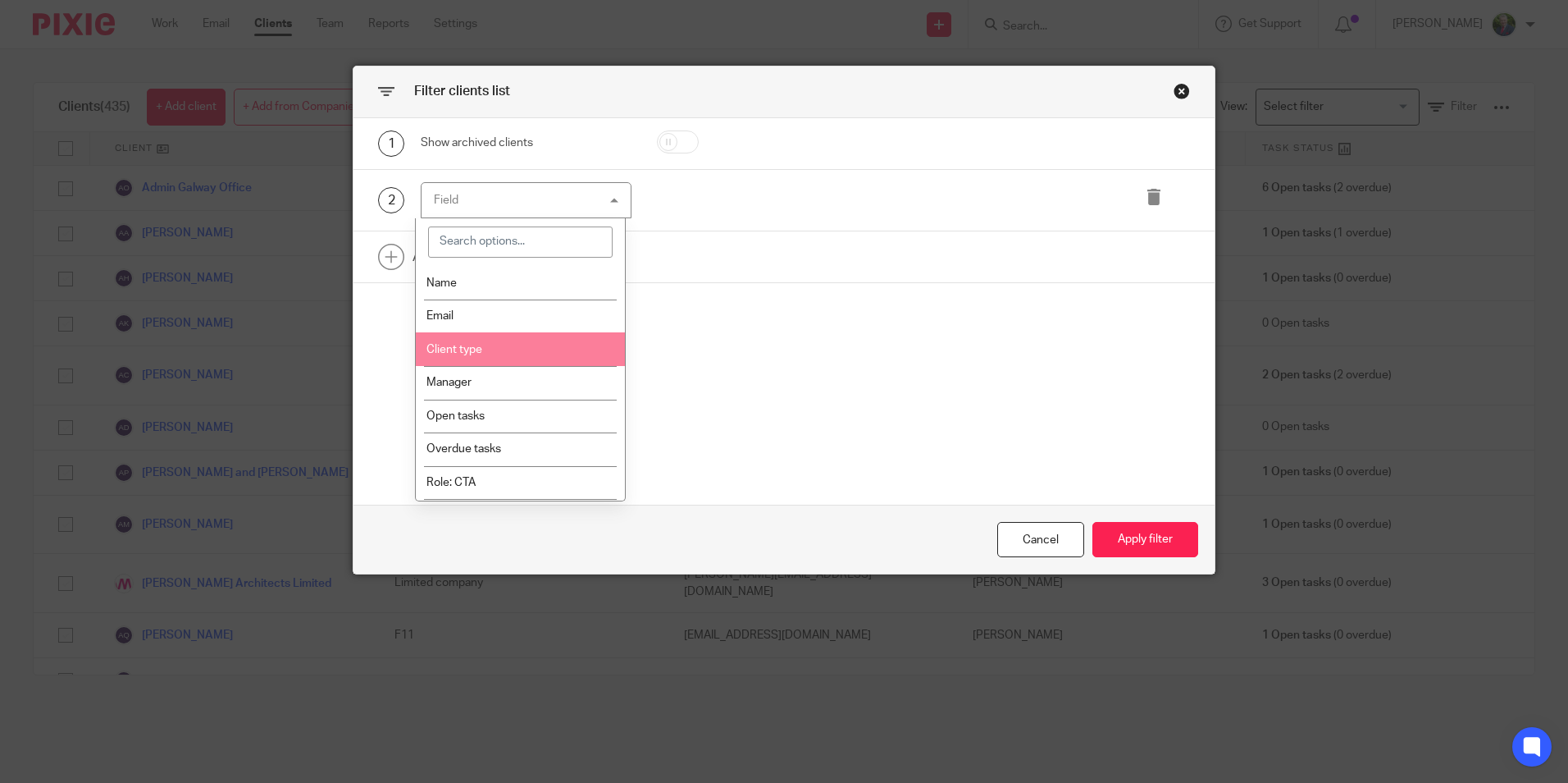
click at [530, 350] on li "Client type" at bounding box center [520, 349] width 210 height 34
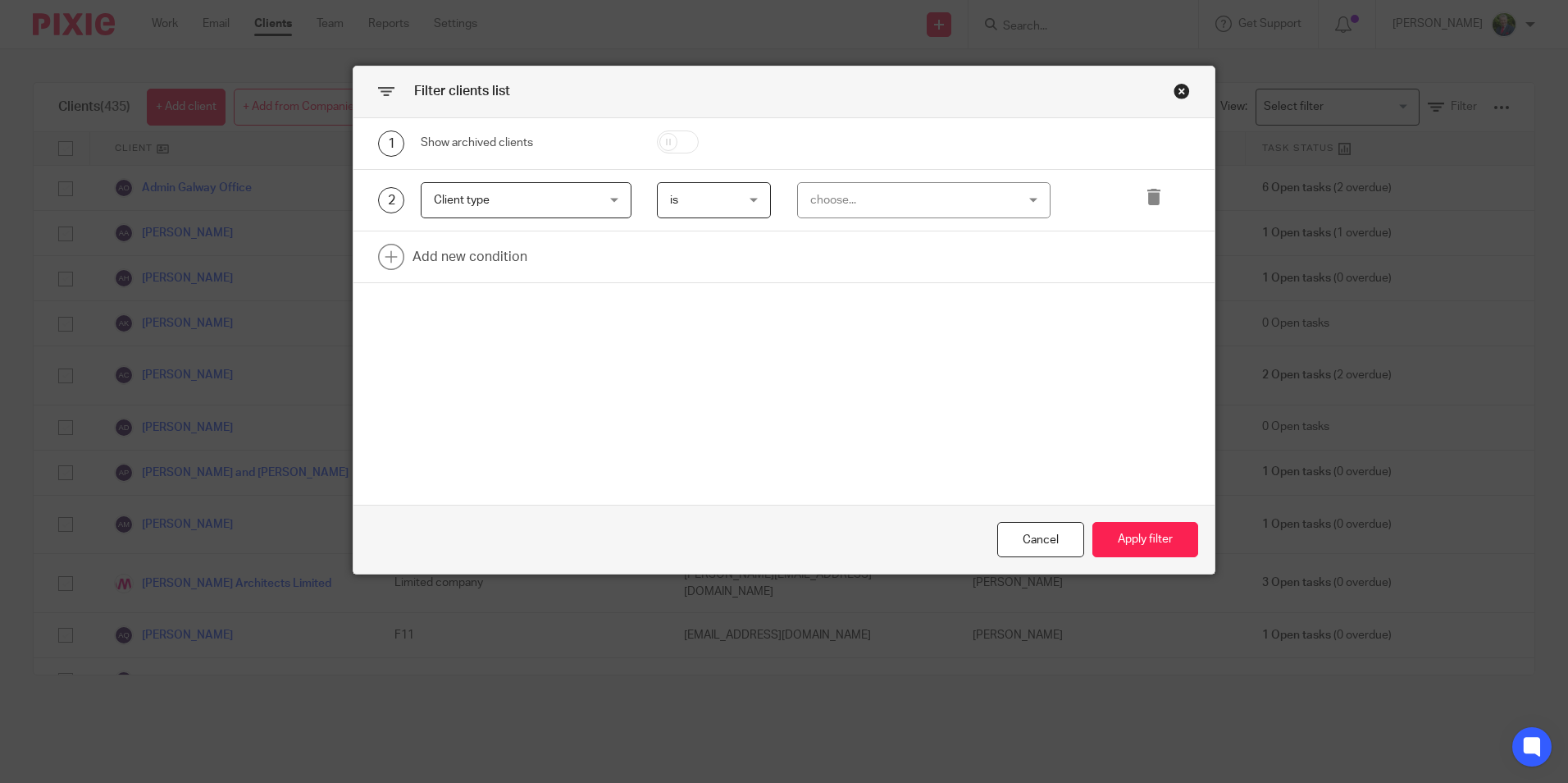
click at [902, 199] on div "choose..." at bounding box center [906, 200] width 192 height 34
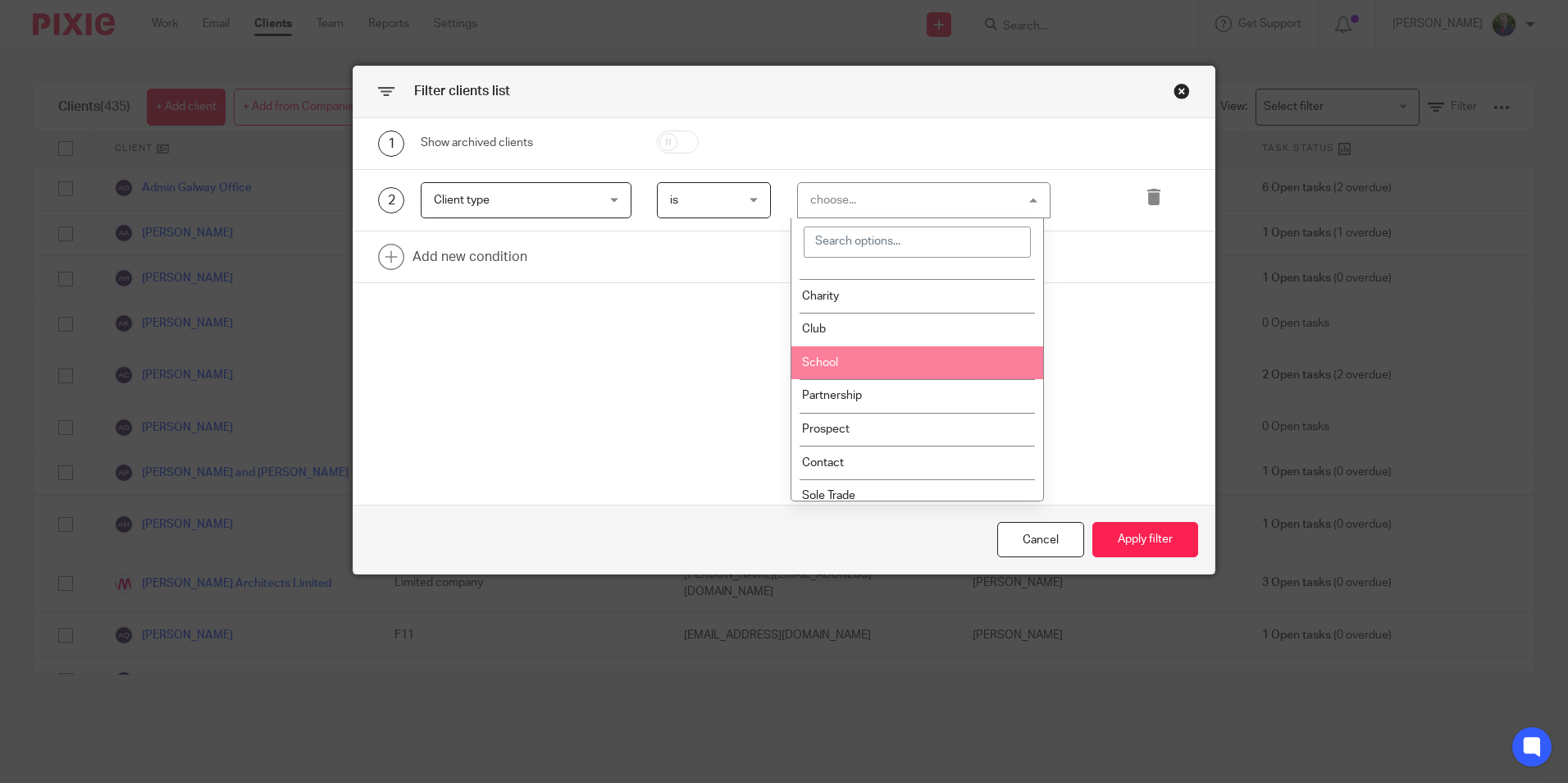
scroll to position [82, 0]
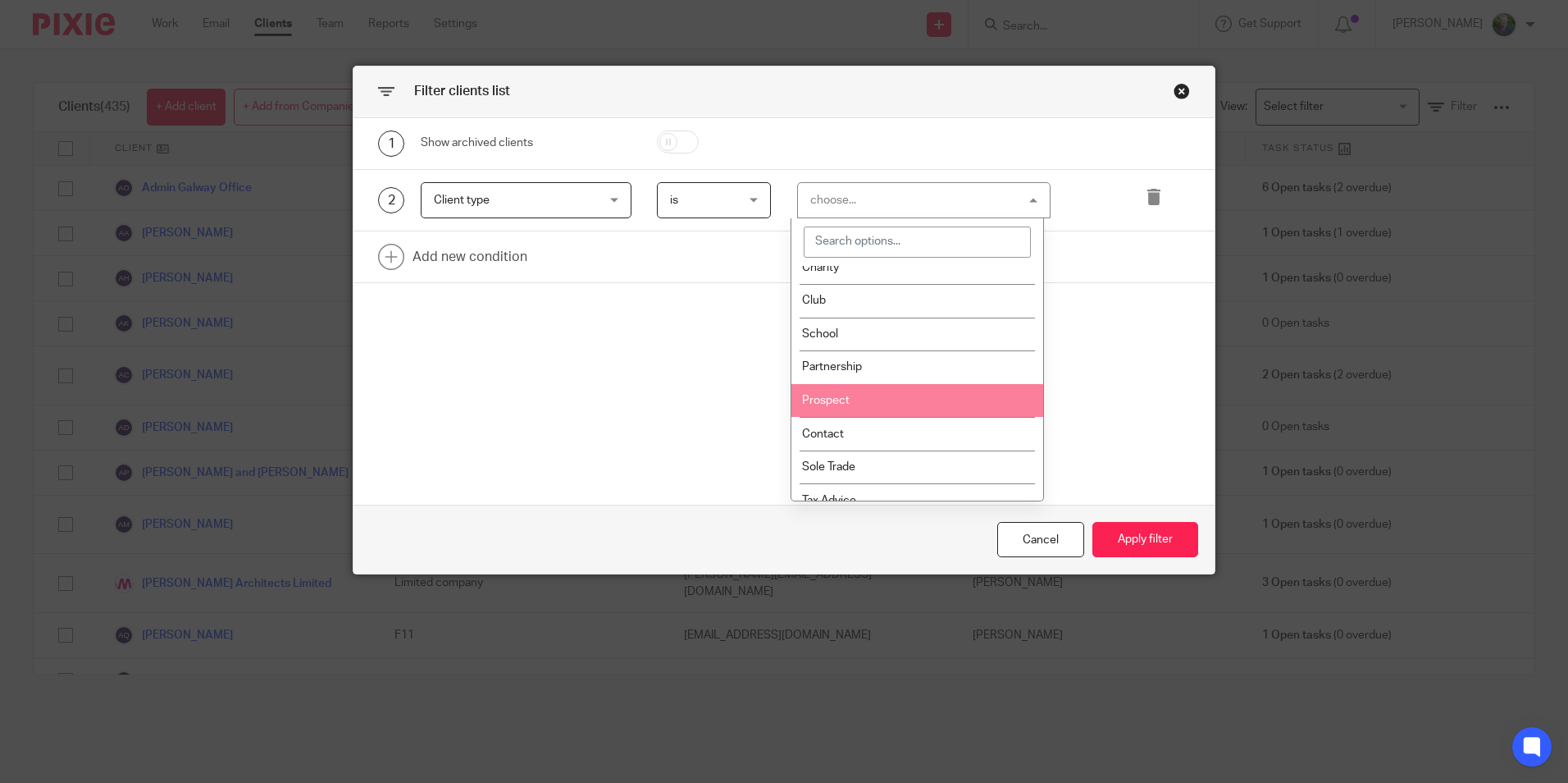
click at [845, 397] on span "Prospect" at bounding box center [826, 400] width 47 height 12
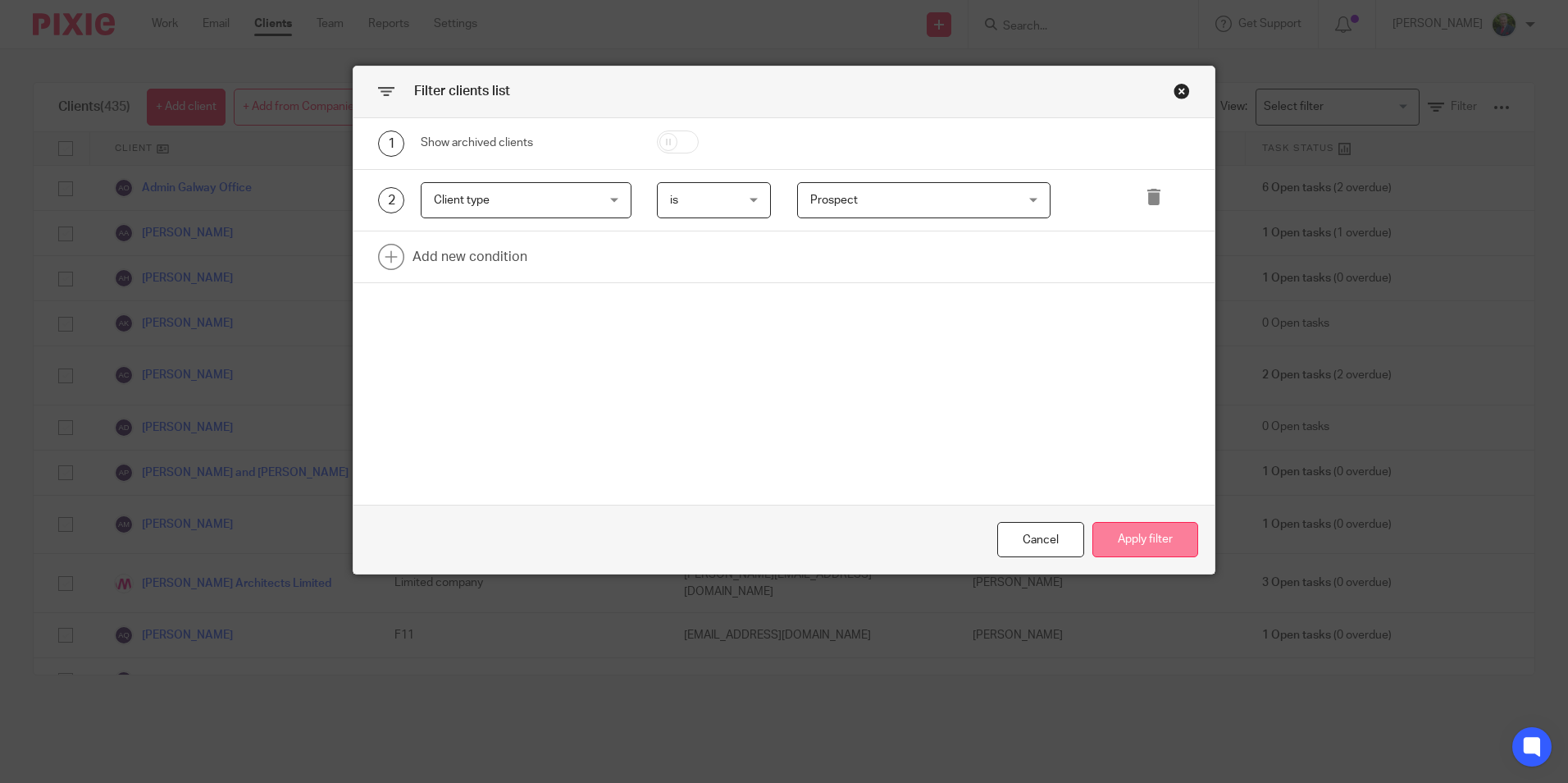
click at [1144, 532] on button "Apply filter" at bounding box center [1145, 538] width 106 height 35
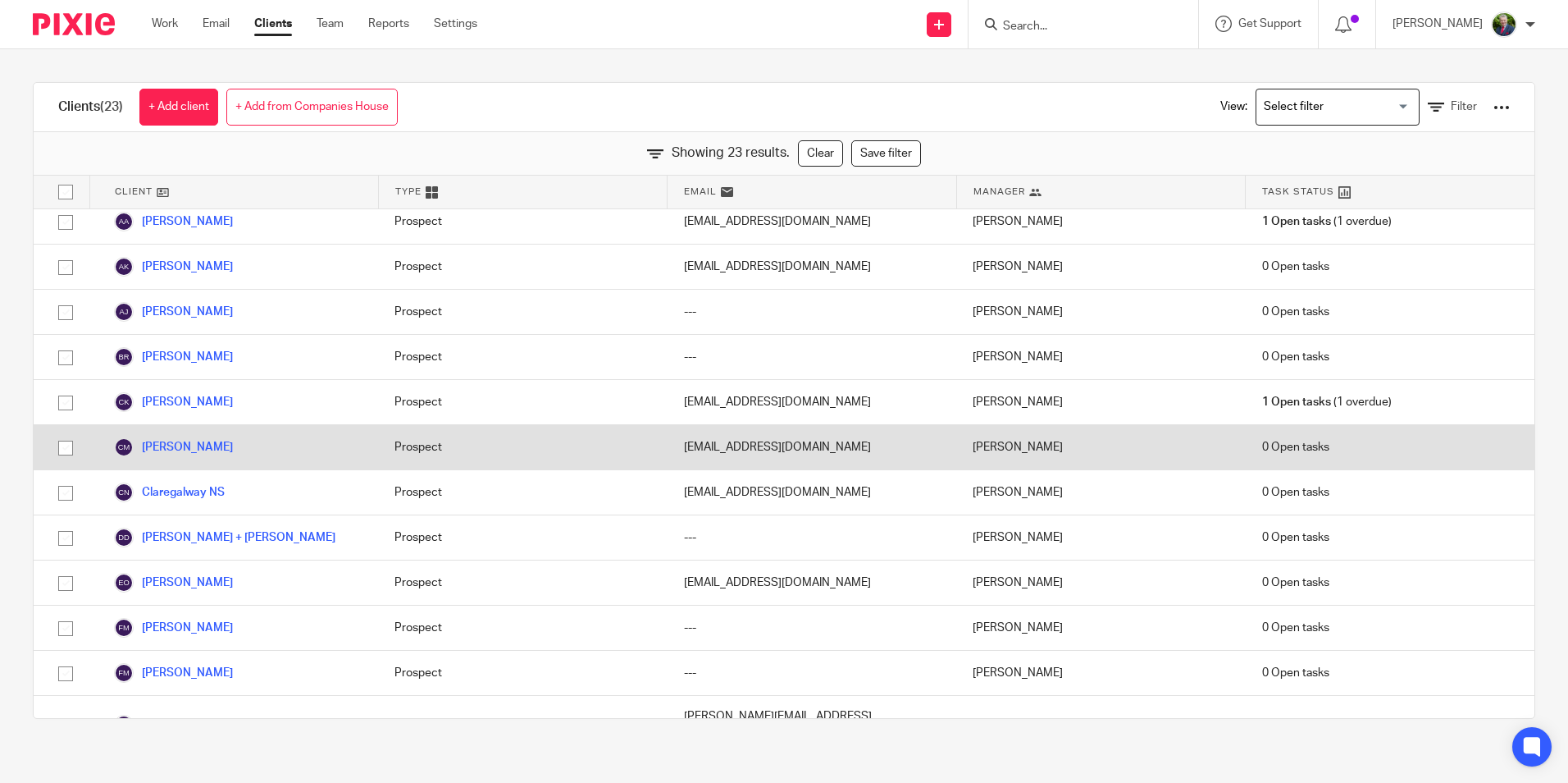
scroll to position [0, 0]
